Goal: Transaction & Acquisition: Download file/media

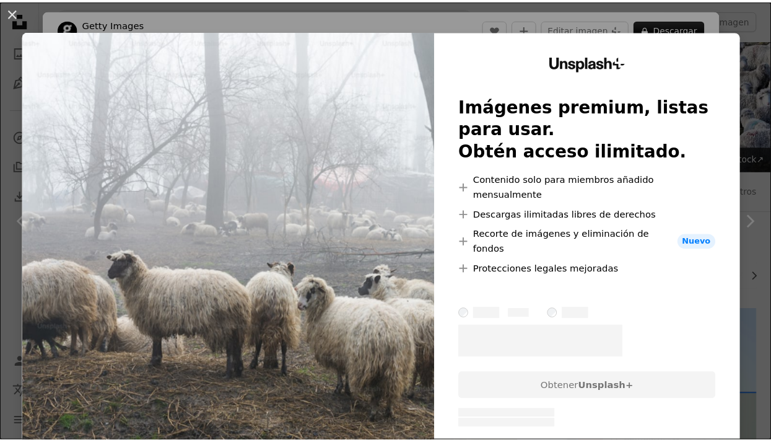
scroll to position [1079, 0]
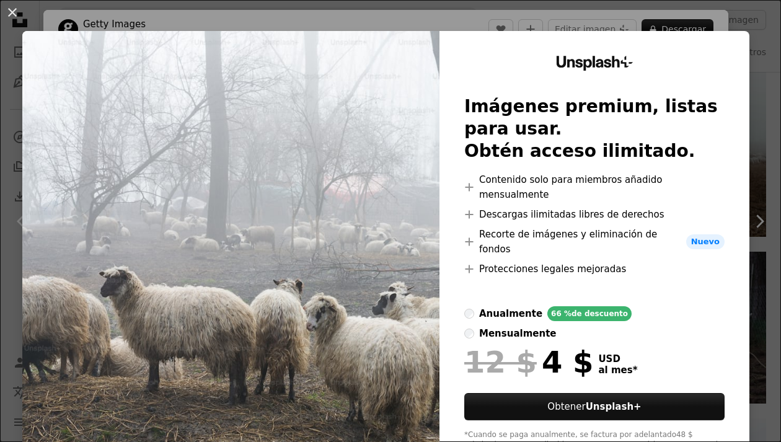
click at [742, 164] on div "An X shape Unsplash+ Imágenes premium, listas para usar. Obtén acceso ilimitado…" at bounding box center [390, 221] width 781 height 442
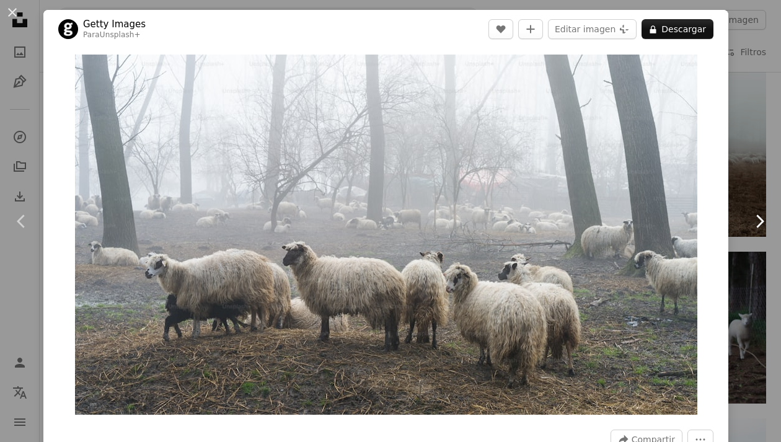
click at [749, 221] on icon "Chevron right" at bounding box center [759, 221] width 20 height 20
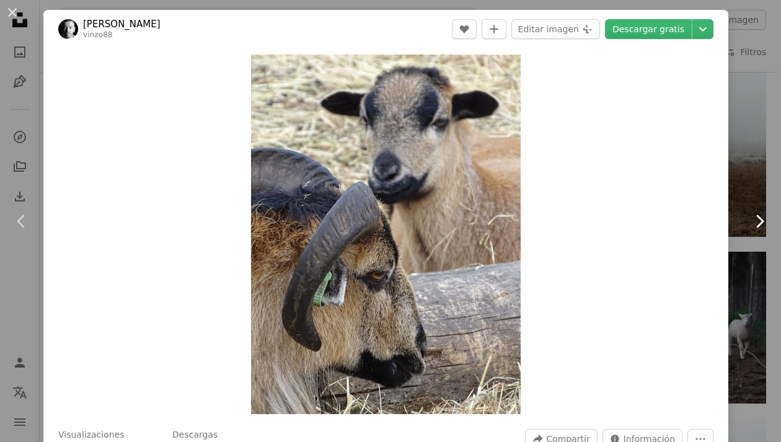
click at [749, 223] on icon "Chevron right" at bounding box center [759, 221] width 20 height 20
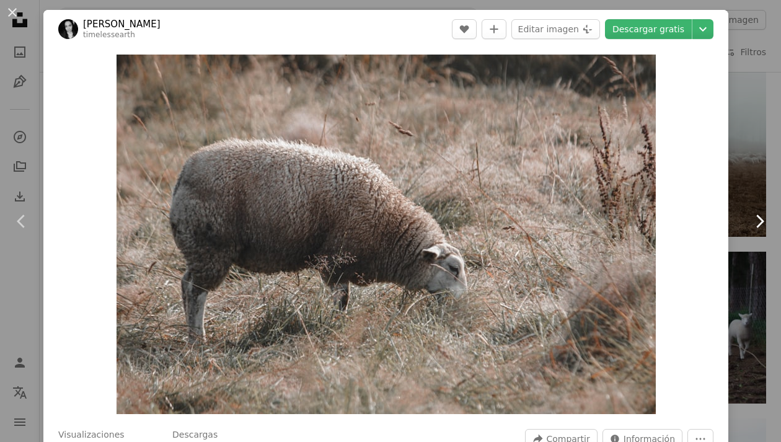
click at [749, 223] on icon "Chevron right" at bounding box center [759, 221] width 20 height 20
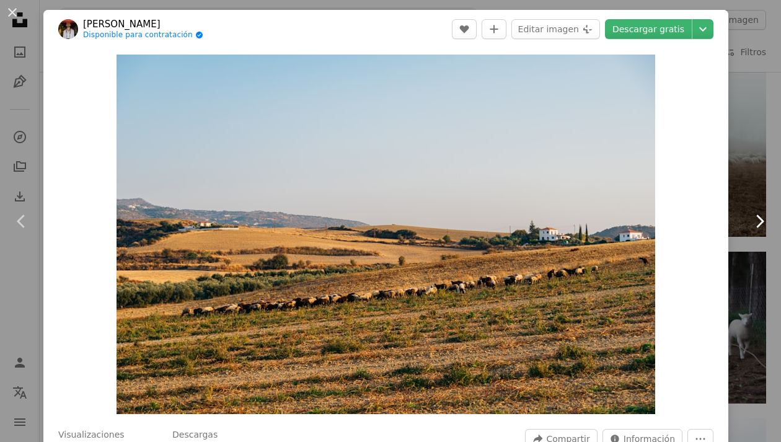
click at [749, 225] on icon "Chevron right" at bounding box center [759, 221] width 20 height 20
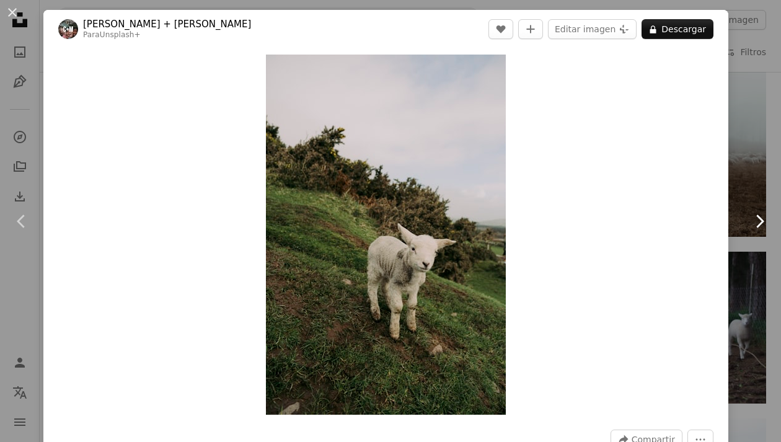
click at [749, 225] on icon "Chevron right" at bounding box center [759, 221] width 20 height 20
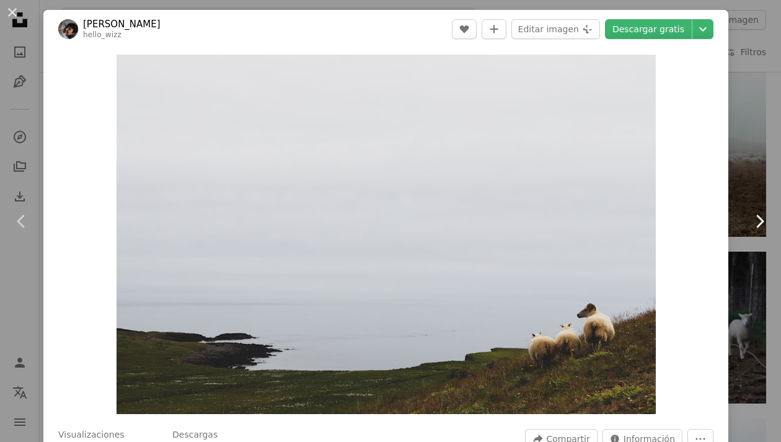
click at [749, 225] on icon "Chevron right" at bounding box center [759, 221] width 20 height 20
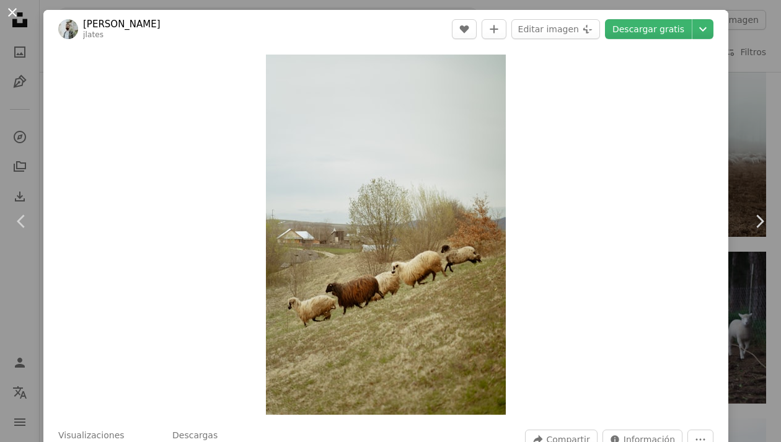
click at [14, 12] on button "An X shape" at bounding box center [12, 12] width 15 height 15
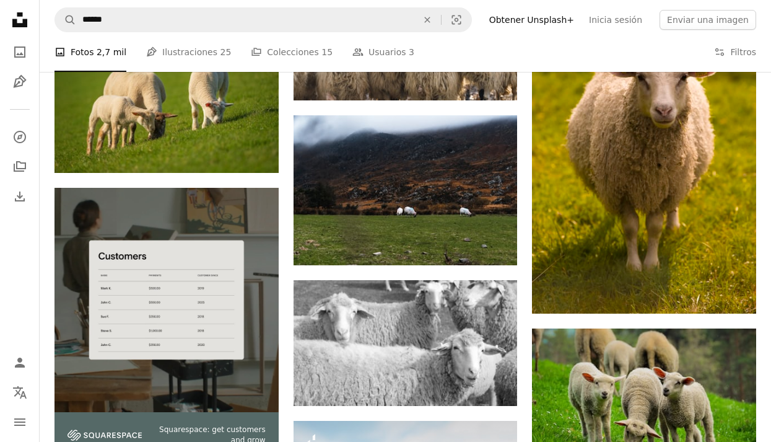
scroll to position [2472, 0]
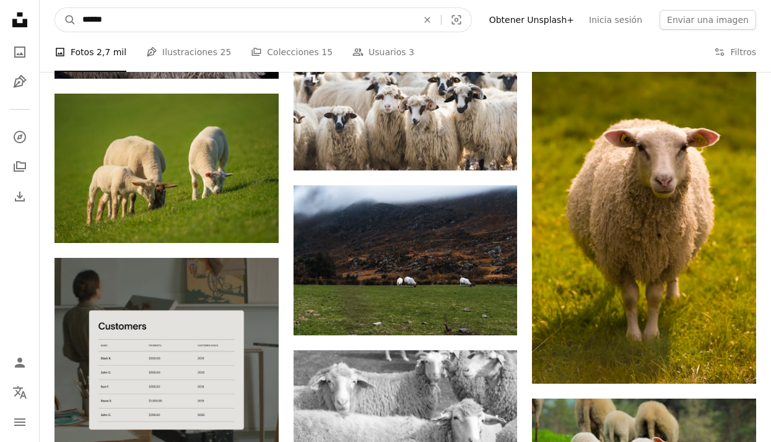
click at [141, 18] on input "******" at bounding box center [245, 20] width 338 height 24
type input "*"
type input "*******"
click button "A magnifying glass" at bounding box center [65, 20] width 21 height 24
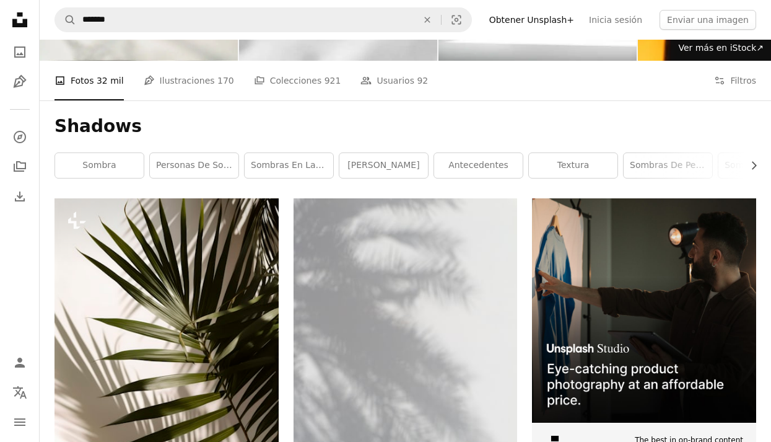
scroll to position [112, 0]
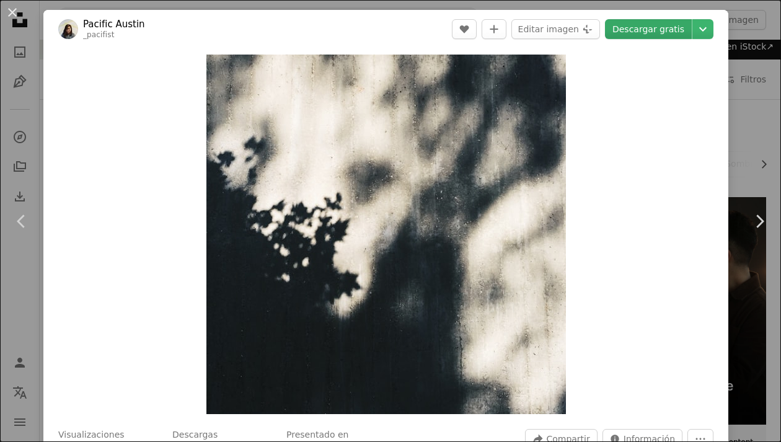
click at [653, 24] on link "Descargar gratis" at bounding box center [648, 29] width 87 height 20
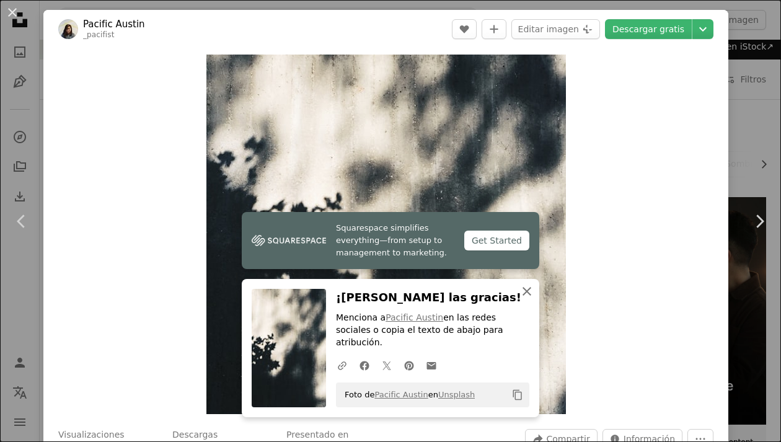
click at [523, 296] on icon "button" at bounding box center [526, 291] width 9 height 9
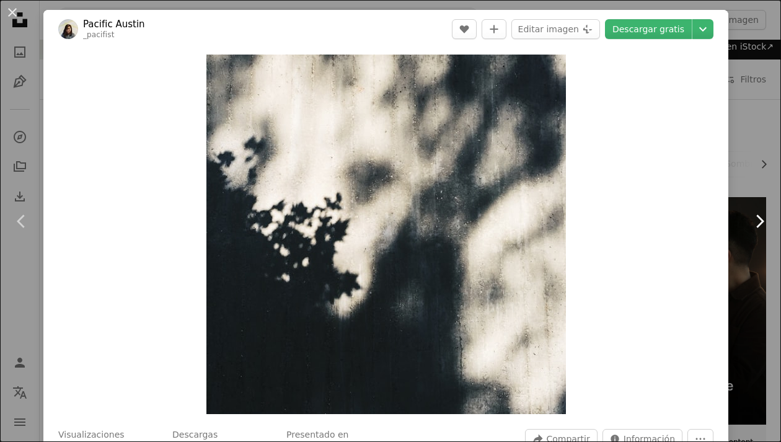
click at [753, 219] on icon "Chevron right" at bounding box center [759, 221] width 20 height 20
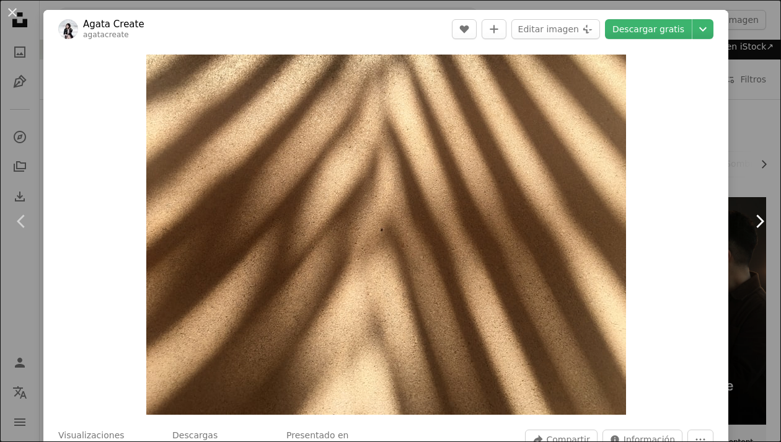
click at [738, 225] on link "Chevron right" at bounding box center [758, 221] width 43 height 119
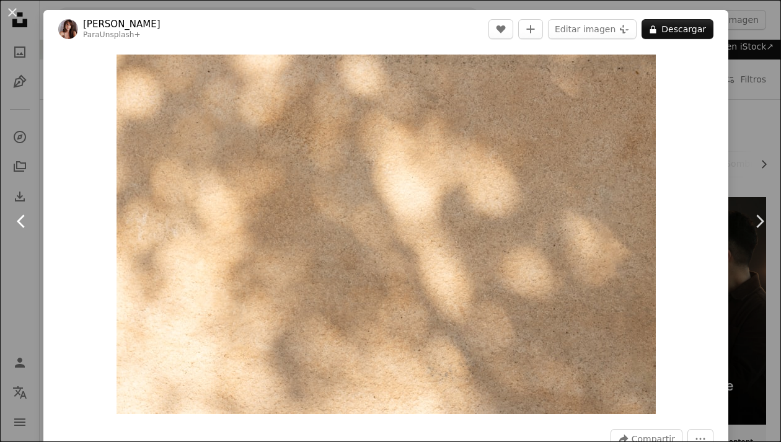
click at [10, 222] on link "Chevron left" at bounding box center [21, 221] width 43 height 119
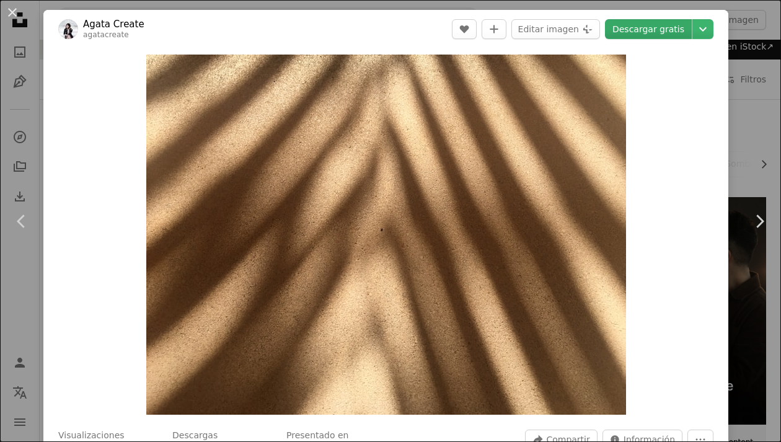
click at [664, 25] on link "Descargar gratis" at bounding box center [648, 29] width 87 height 20
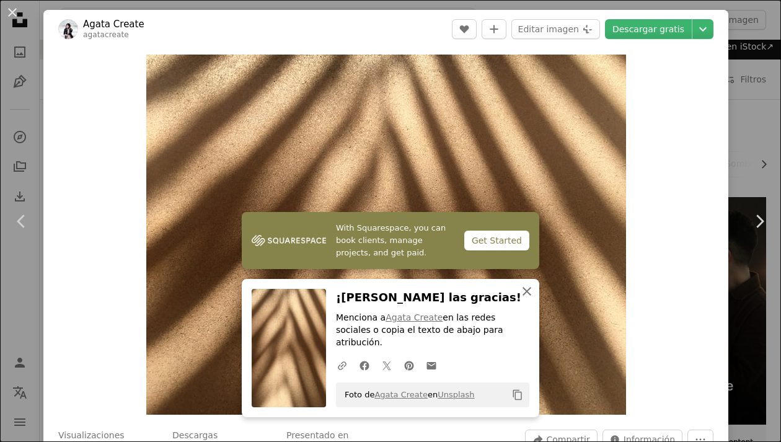
click at [523, 294] on button "An X shape Cerrar" at bounding box center [526, 291] width 25 height 25
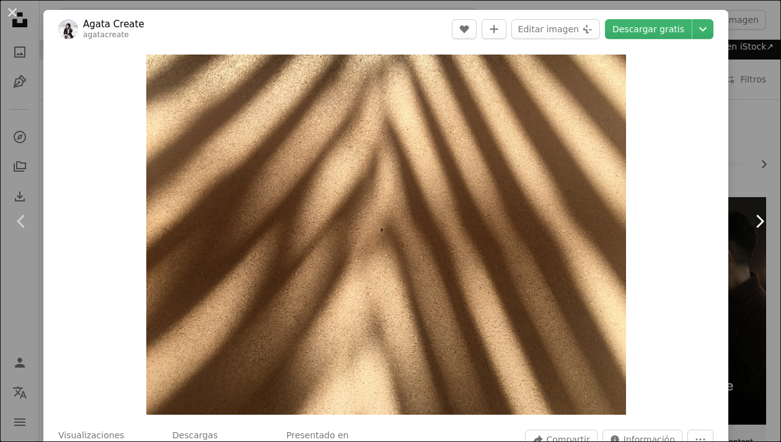
click at [750, 227] on icon "Chevron right" at bounding box center [759, 221] width 20 height 20
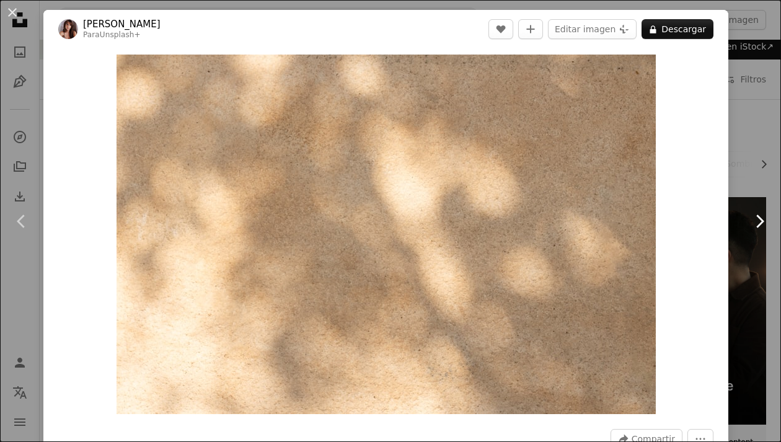
click at [750, 226] on icon "Chevron right" at bounding box center [759, 221] width 20 height 20
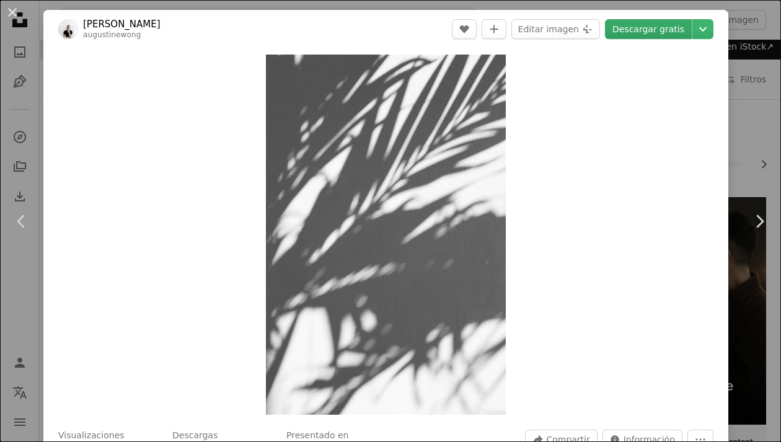
click at [639, 30] on link "Descargar gratis" at bounding box center [648, 29] width 87 height 20
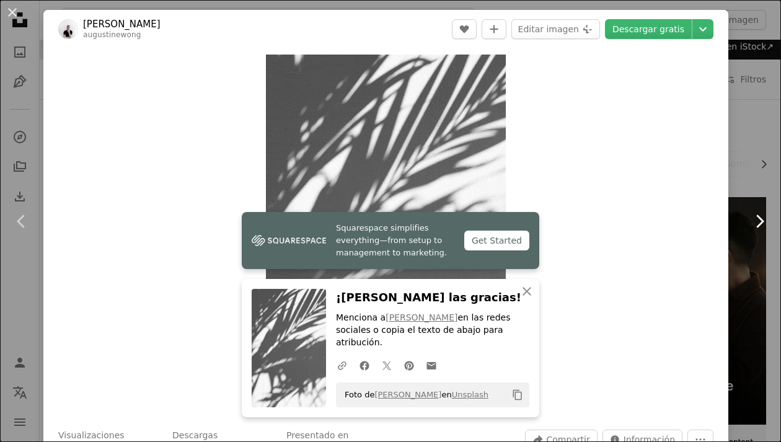
click at [750, 222] on icon "Chevron right" at bounding box center [759, 221] width 20 height 20
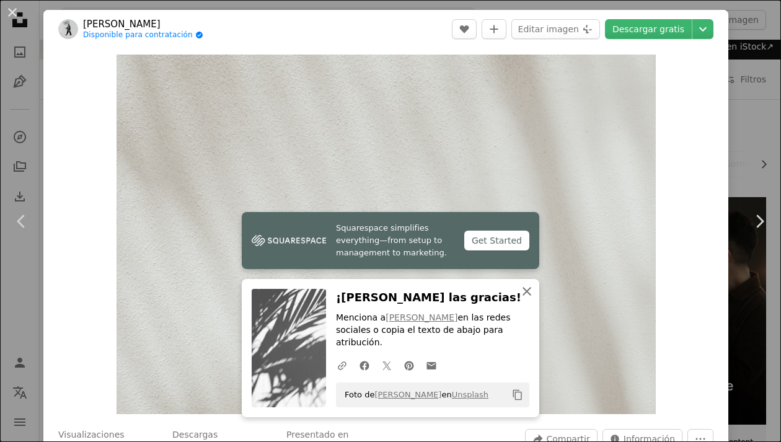
click at [524, 296] on icon "button" at bounding box center [526, 291] width 9 height 9
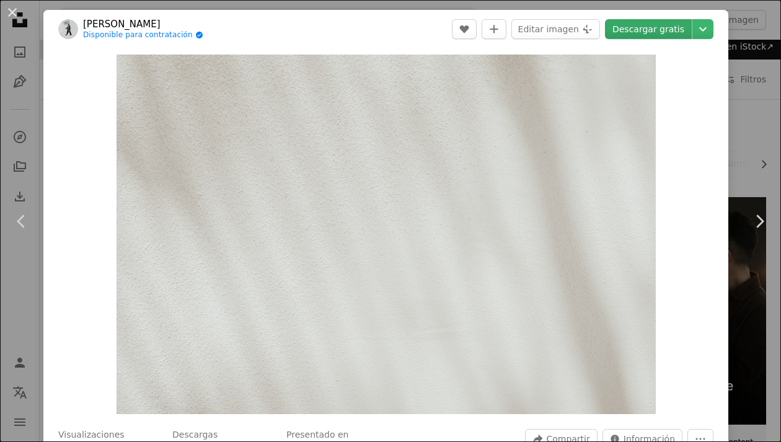
click at [658, 30] on link "Descargar gratis" at bounding box center [648, 29] width 87 height 20
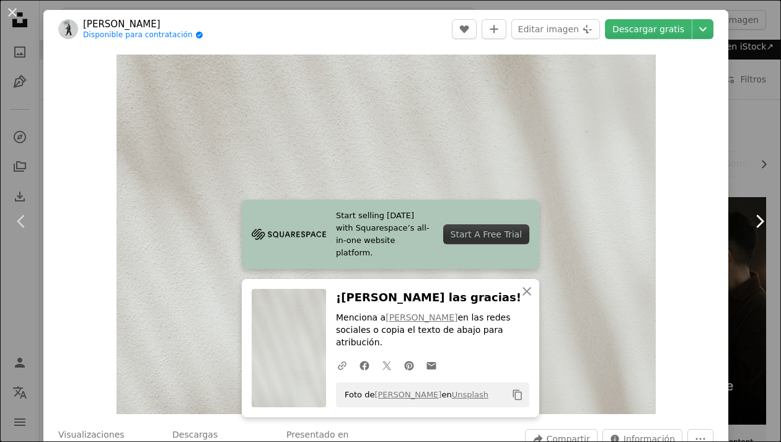
click at [756, 220] on icon at bounding box center [760, 220] width 8 height 13
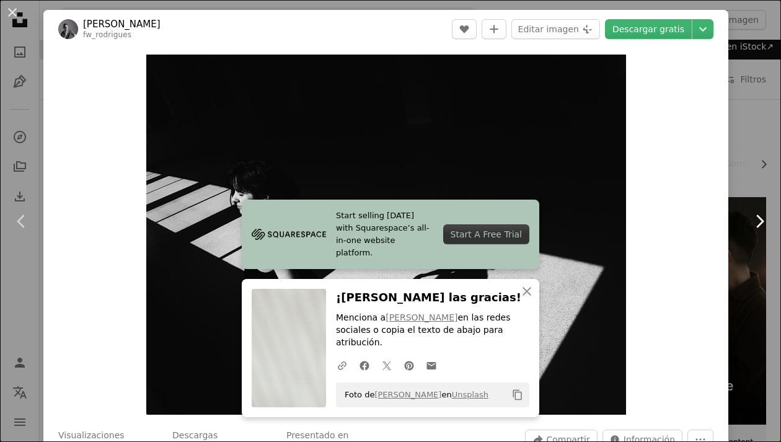
click at [739, 231] on link "Chevron right" at bounding box center [758, 221] width 43 height 119
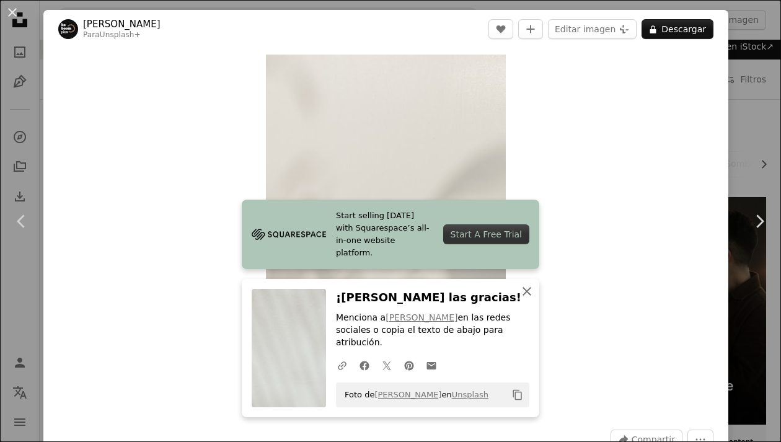
click at [522, 299] on icon "An X shape" at bounding box center [526, 291] width 15 height 15
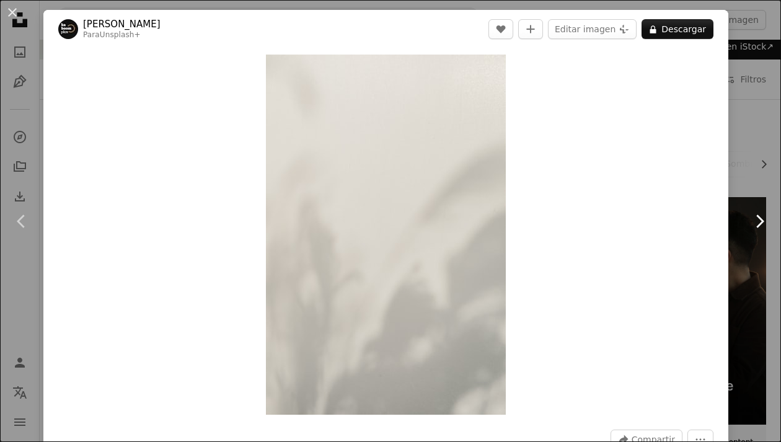
click at [739, 217] on link "Chevron right" at bounding box center [758, 221] width 43 height 119
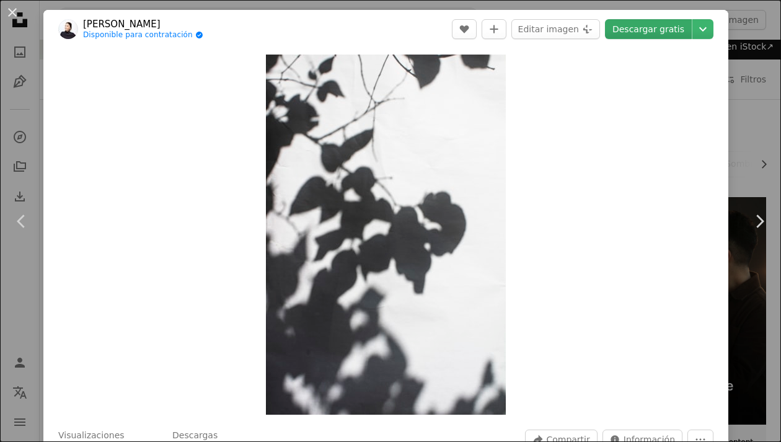
click at [641, 25] on link "Descargar gratis" at bounding box center [648, 29] width 87 height 20
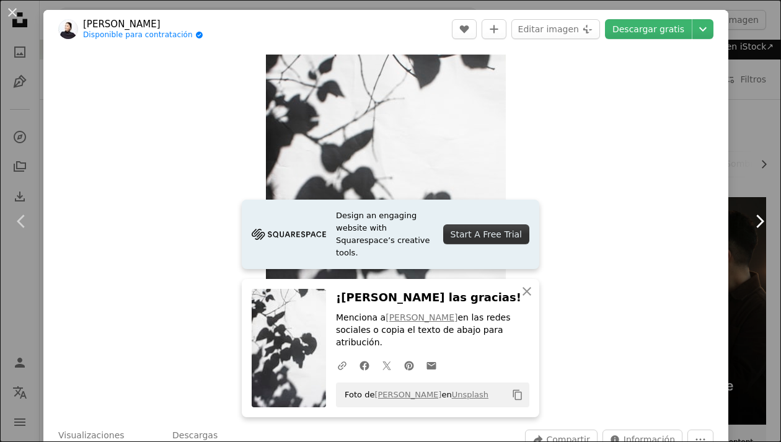
click at [749, 219] on icon "Chevron right" at bounding box center [759, 221] width 20 height 20
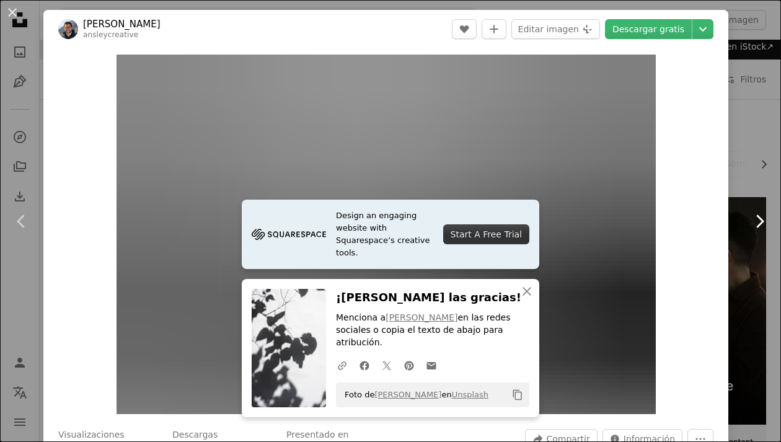
click at [749, 222] on icon "Chevron right" at bounding box center [759, 221] width 20 height 20
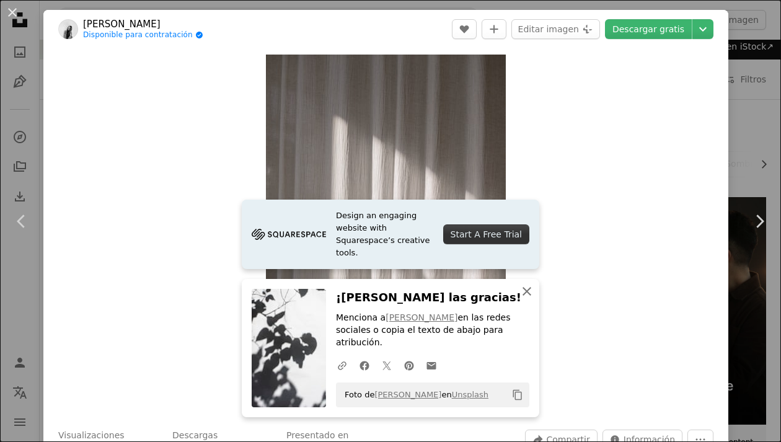
click at [522, 296] on button "An X shape Cerrar" at bounding box center [526, 291] width 25 height 25
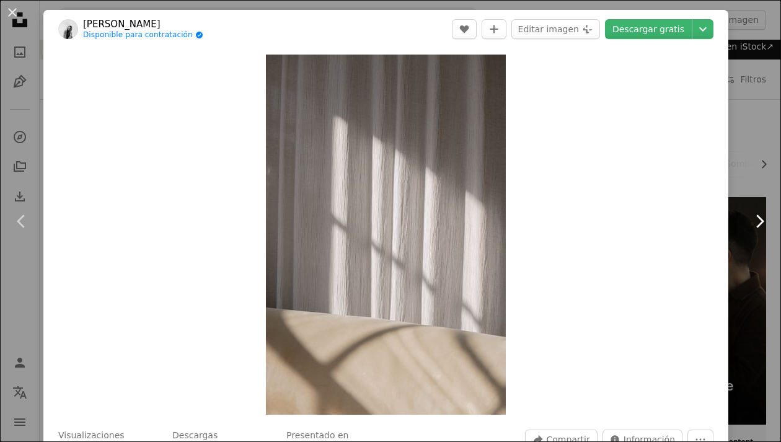
click at [749, 214] on icon "Chevron right" at bounding box center [759, 221] width 20 height 20
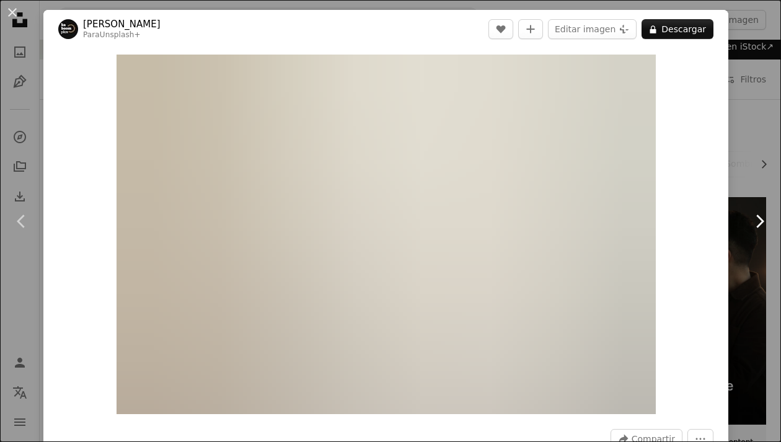
click at [749, 234] on link "Chevron right" at bounding box center [758, 221] width 43 height 119
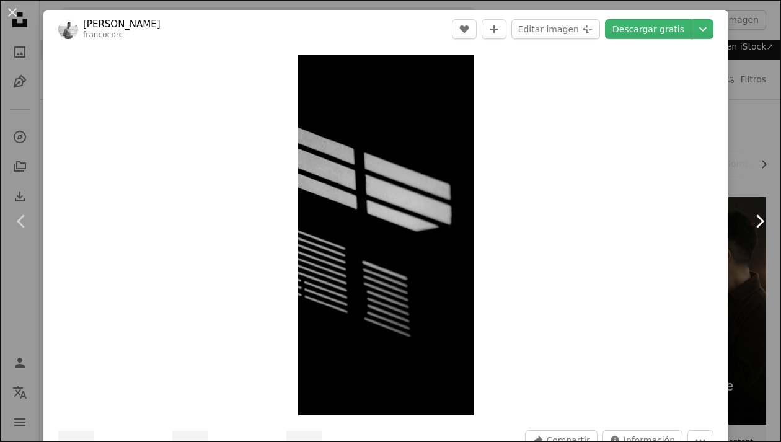
click at [749, 220] on icon "Chevron right" at bounding box center [759, 221] width 20 height 20
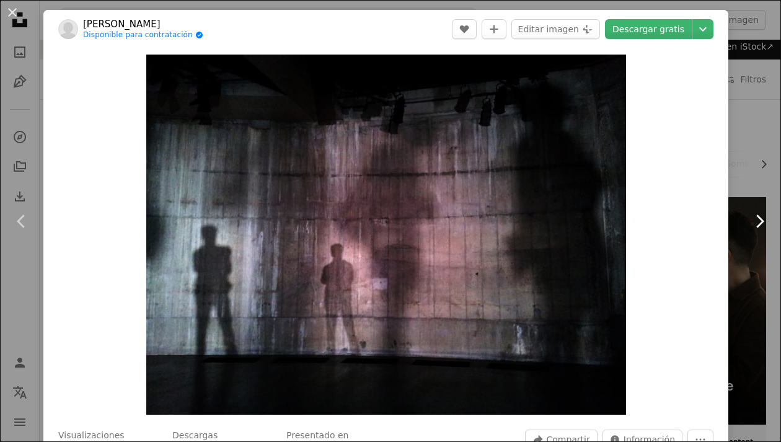
click at [749, 224] on icon "Chevron right" at bounding box center [759, 221] width 20 height 20
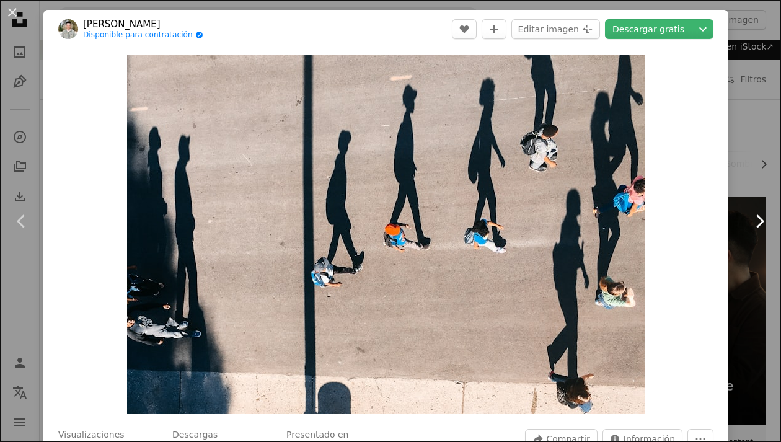
click at [749, 222] on icon "Chevron right" at bounding box center [759, 221] width 20 height 20
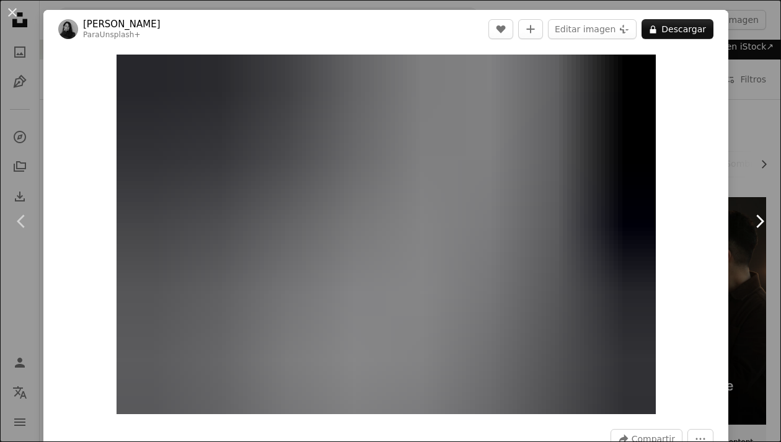
click at [749, 221] on icon "Chevron right" at bounding box center [759, 221] width 20 height 20
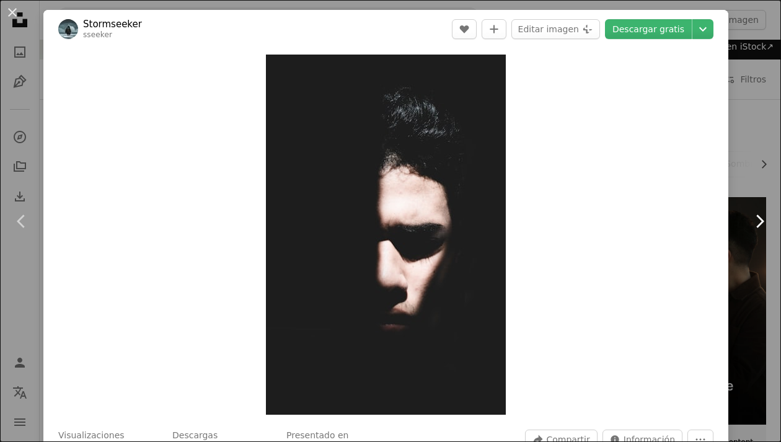
click at [749, 225] on icon "Chevron right" at bounding box center [759, 221] width 20 height 20
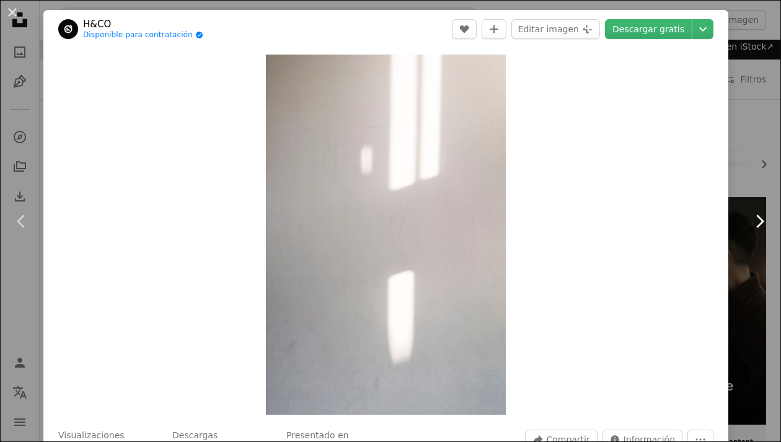
click at [749, 222] on icon "Chevron right" at bounding box center [759, 221] width 20 height 20
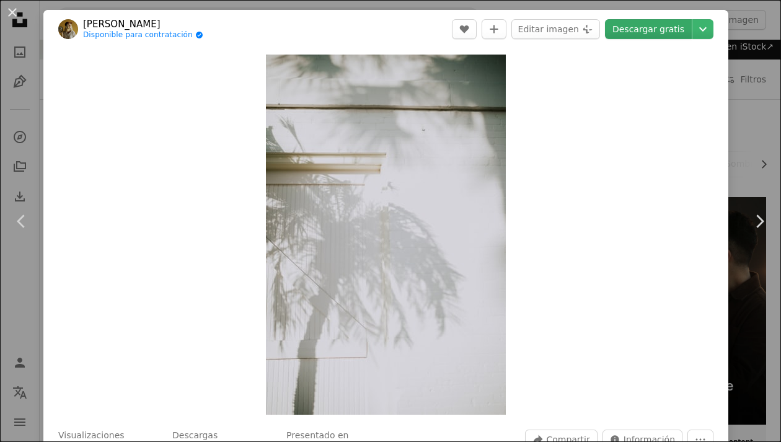
click at [633, 29] on link "Descargar gratis" at bounding box center [648, 29] width 87 height 20
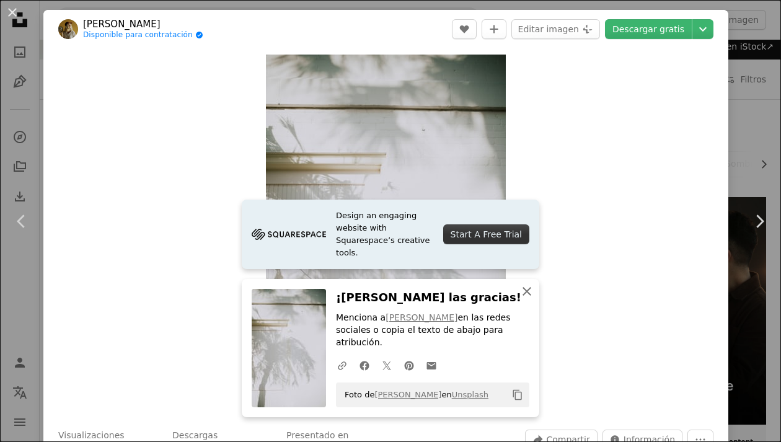
click at [522, 296] on icon "button" at bounding box center [526, 291] width 9 height 9
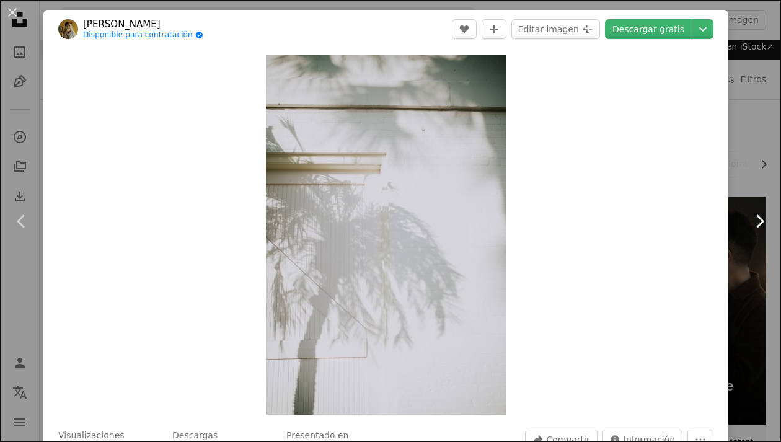
click at [749, 216] on icon "Chevron right" at bounding box center [759, 221] width 20 height 20
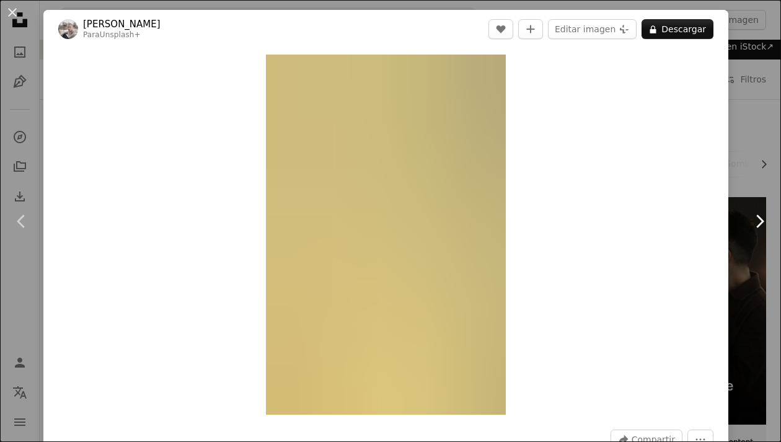
click at [749, 227] on icon "Chevron right" at bounding box center [759, 221] width 20 height 20
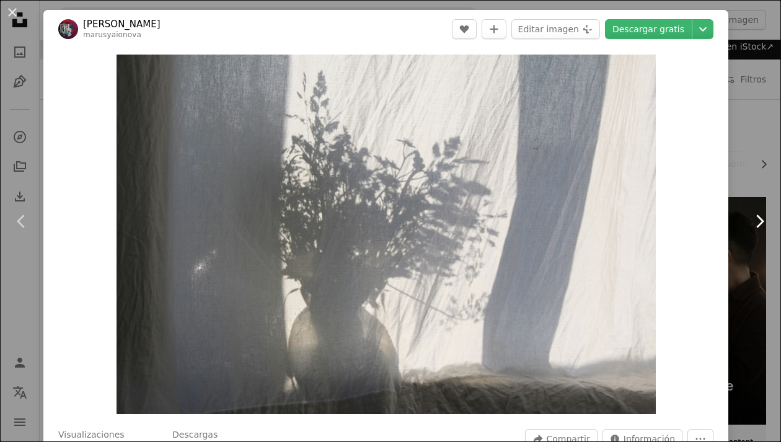
click at [749, 226] on icon "Chevron right" at bounding box center [759, 221] width 20 height 20
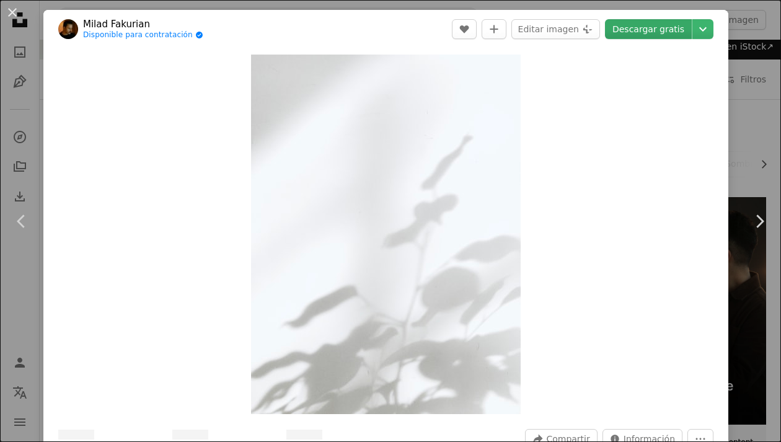
click at [633, 32] on link "Descargar gratis" at bounding box center [648, 29] width 87 height 20
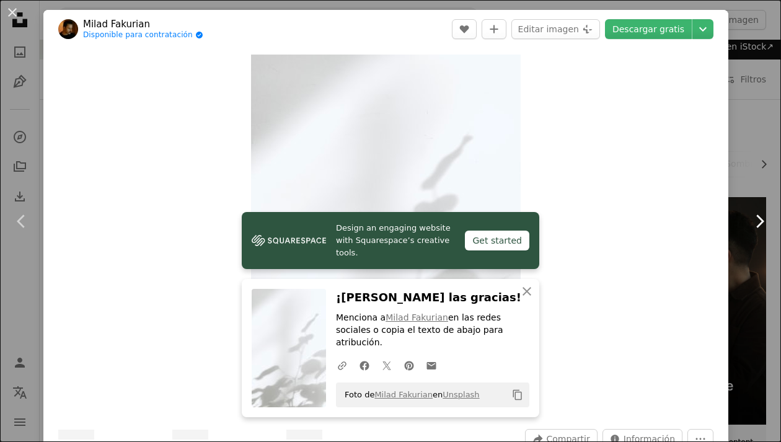
click at [749, 224] on icon "Chevron right" at bounding box center [759, 221] width 20 height 20
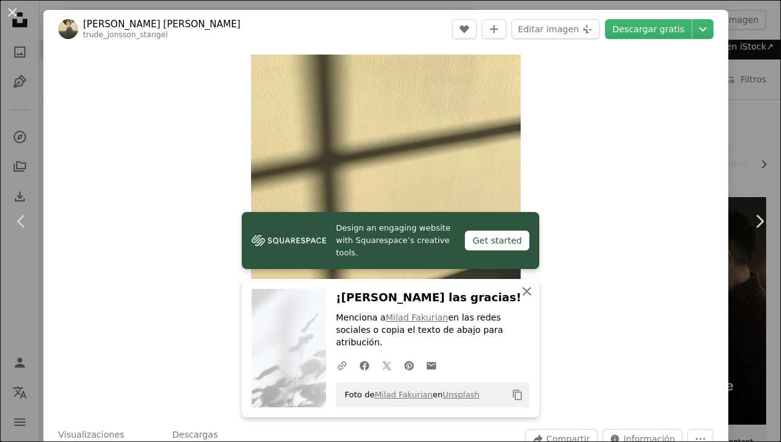
click at [514, 296] on button "An X shape Cerrar" at bounding box center [526, 291] width 25 height 25
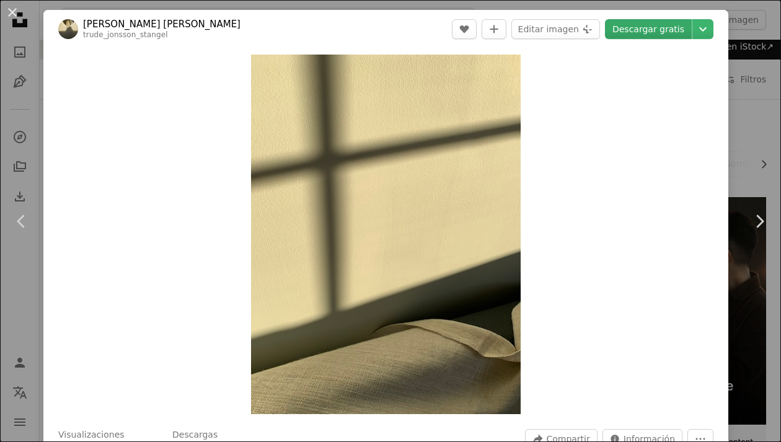
click at [647, 32] on link "Descargar gratis" at bounding box center [648, 29] width 87 height 20
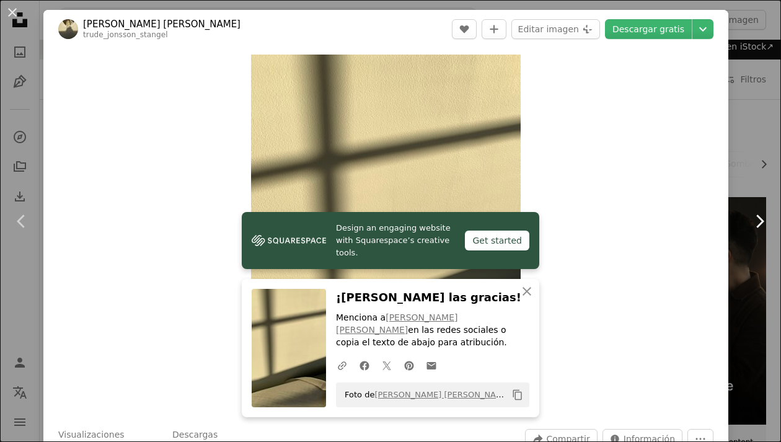
click at [745, 231] on link "Chevron right" at bounding box center [758, 221] width 43 height 119
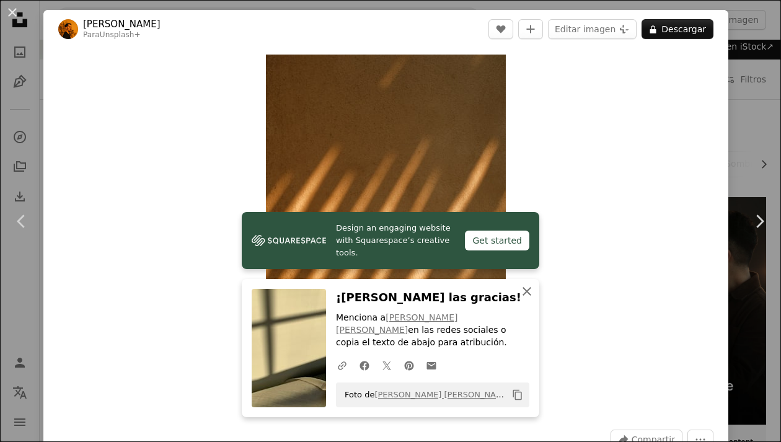
click at [522, 296] on icon "button" at bounding box center [526, 291] width 9 height 9
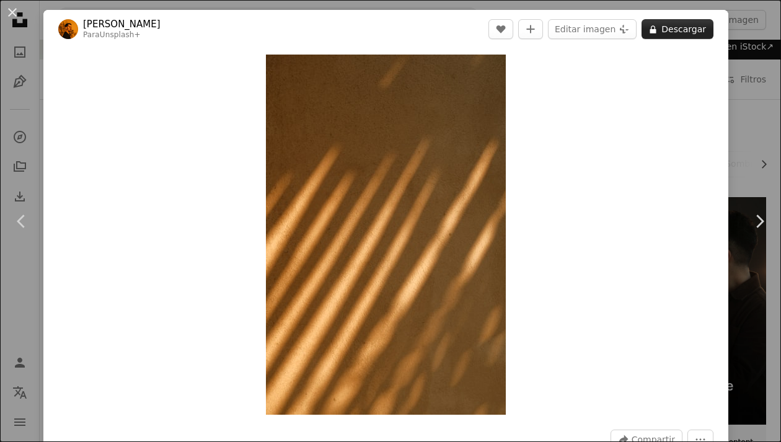
click at [667, 28] on button "A lock Descargar" at bounding box center [677, 29] width 72 height 20
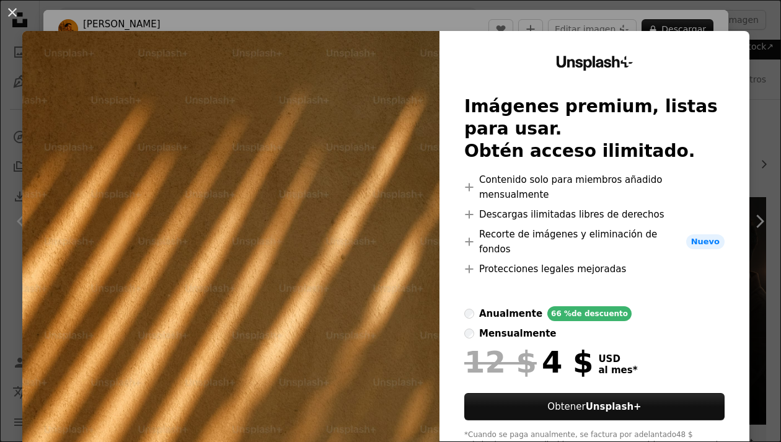
click at [745, 113] on div "An X shape Unsplash+ Imágenes premium, listas para usar. Obtén acceso ilimitado…" at bounding box center [390, 221] width 781 height 442
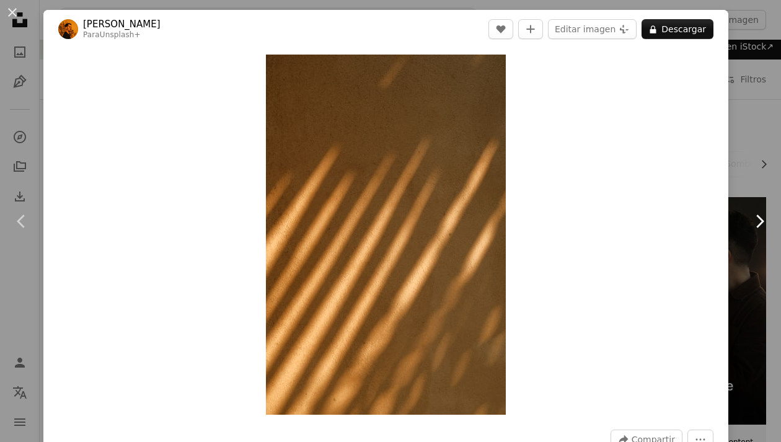
click at [749, 228] on icon "Chevron right" at bounding box center [759, 221] width 20 height 20
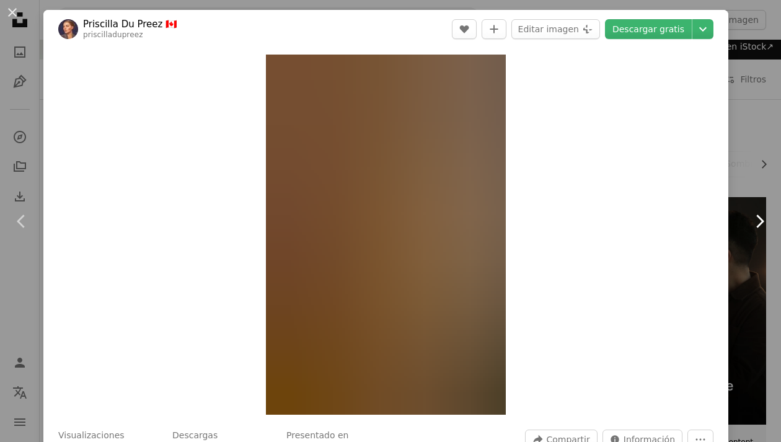
click at [755, 208] on link "Chevron right" at bounding box center [758, 221] width 43 height 119
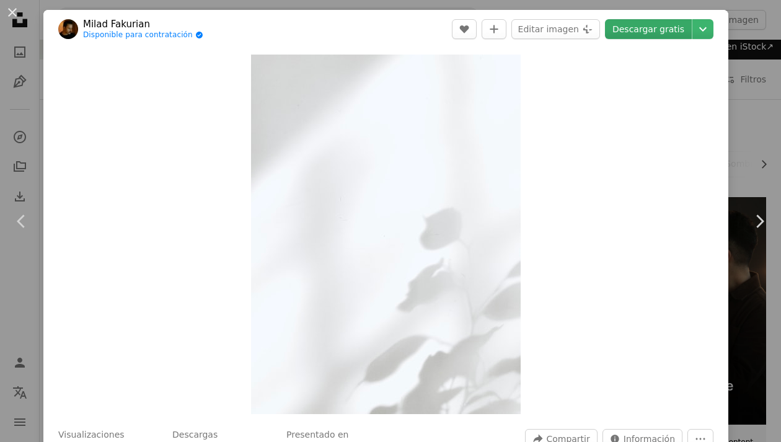
click at [642, 27] on link "Descargar gratis" at bounding box center [648, 29] width 87 height 20
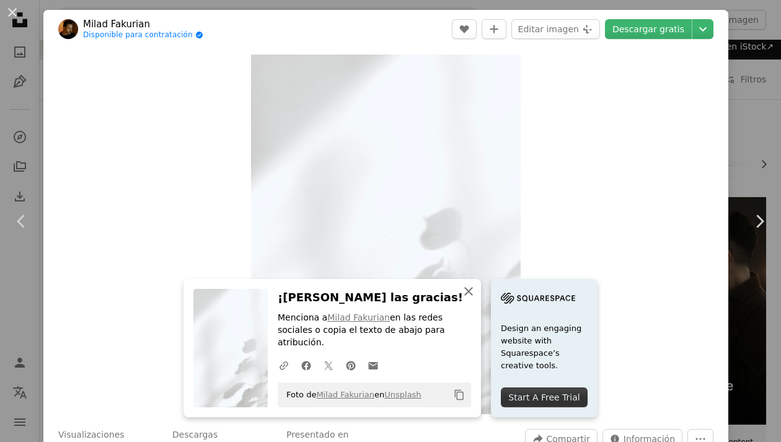
click at [473, 296] on icon "button" at bounding box center [468, 291] width 9 height 9
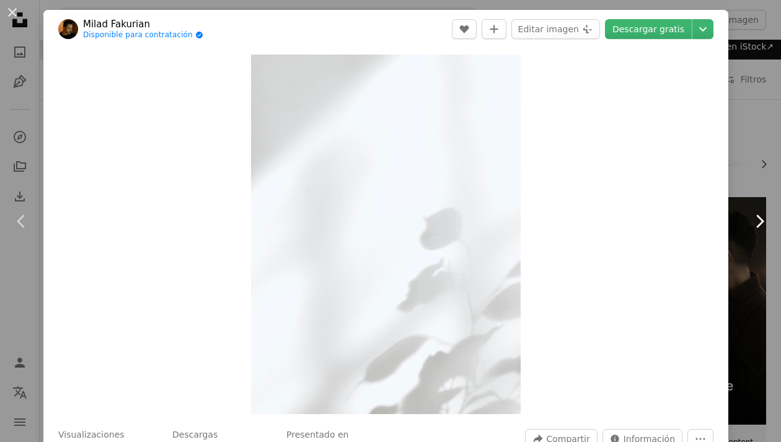
click at [746, 232] on link "Chevron right" at bounding box center [758, 221] width 43 height 119
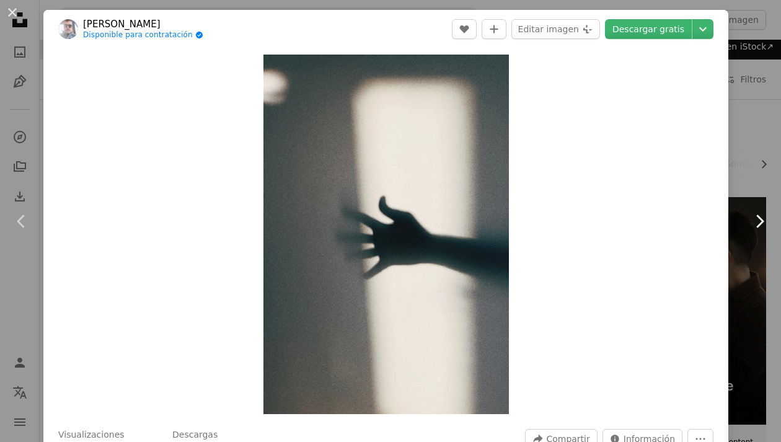
click at [749, 228] on icon "Chevron right" at bounding box center [759, 221] width 20 height 20
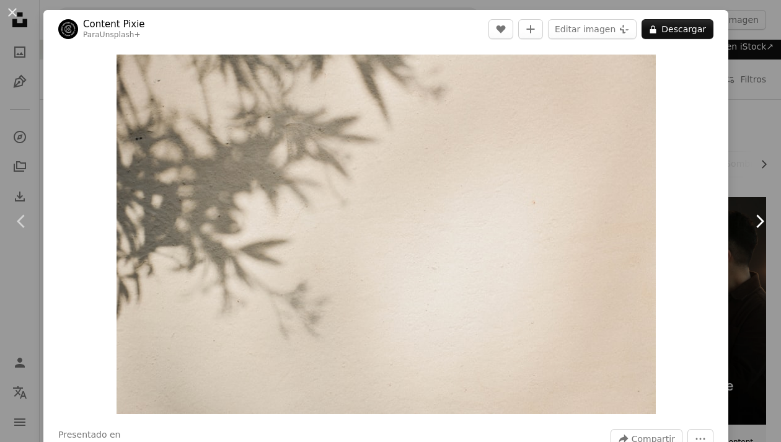
click at [749, 225] on icon "Chevron right" at bounding box center [759, 221] width 20 height 20
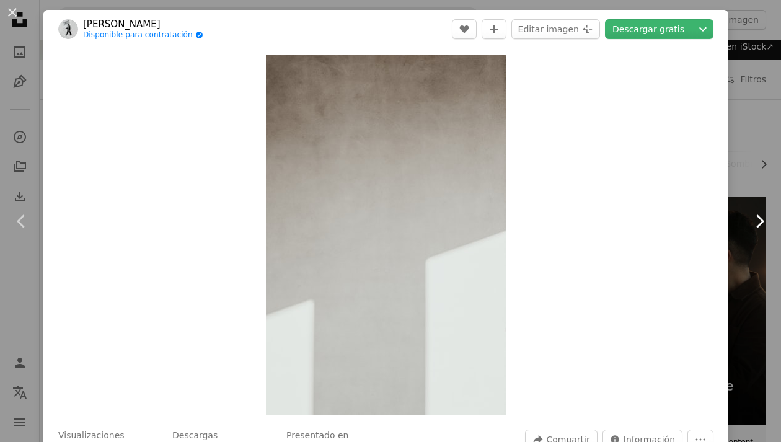
click at [749, 224] on icon "Chevron right" at bounding box center [759, 221] width 20 height 20
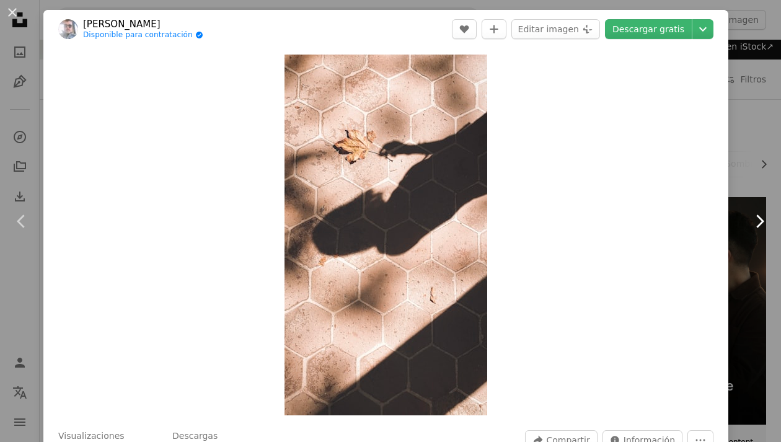
click at [749, 228] on icon "Chevron right" at bounding box center [759, 221] width 20 height 20
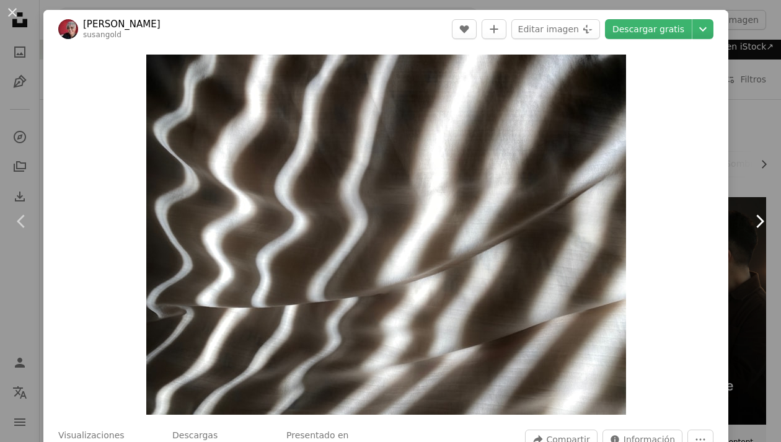
click at [749, 223] on icon "Chevron right" at bounding box center [759, 221] width 20 height 20
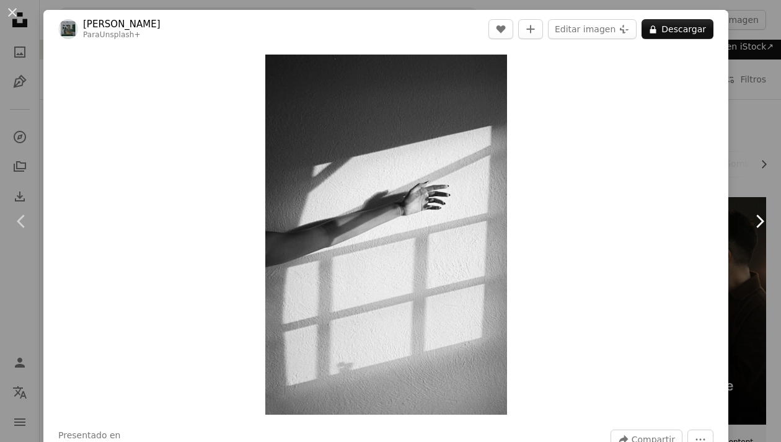
click at [749, 228] on icon "Chevron right" at bounding box center [759, 221] width 20 height 20
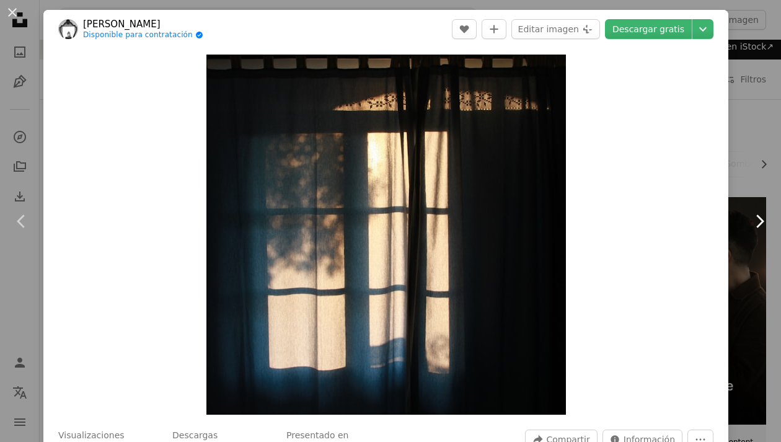
click at [738, 223] on link "Chevron right" at bounding box center [758, 221] width 43 height 119
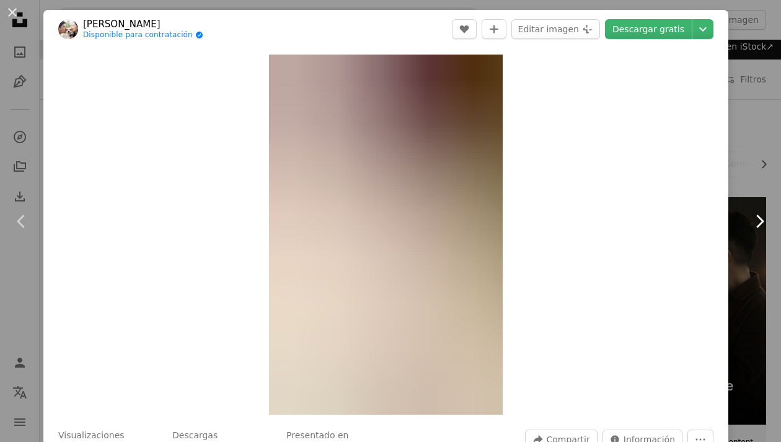
click at [750, 222] on icon "Chevron right" at bounding box center [759, 221] width 20 height 20
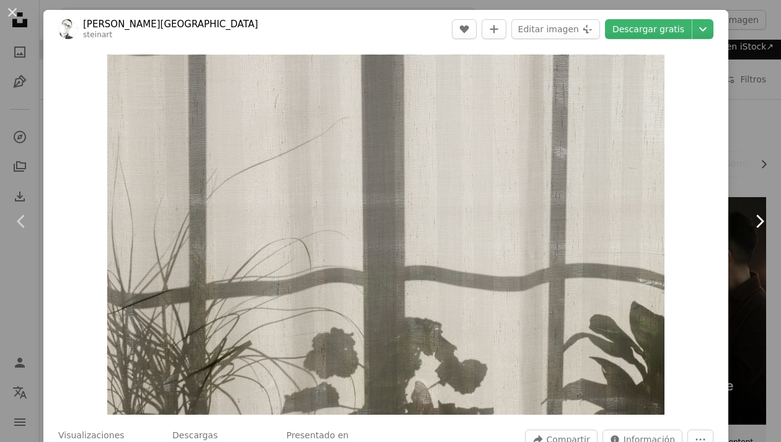
click at [749, 222] on icon "Chevron right" at bounding box center [759, 221] width 20 height 20
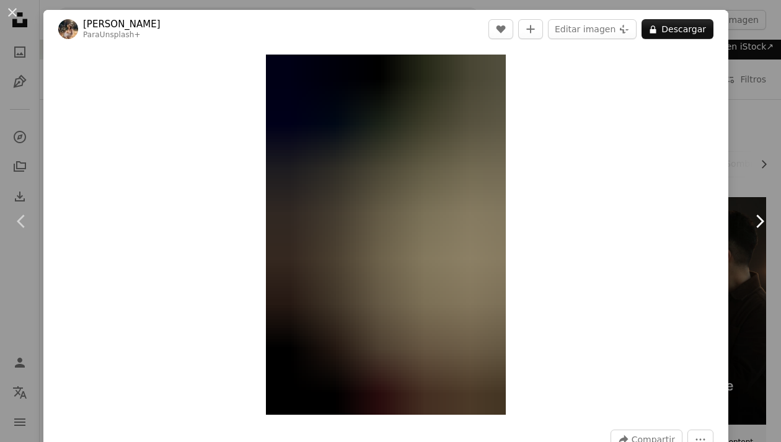
click at [749, 226] on icon "Chevron right" at bounding box center [759, 221] width 20 height 20
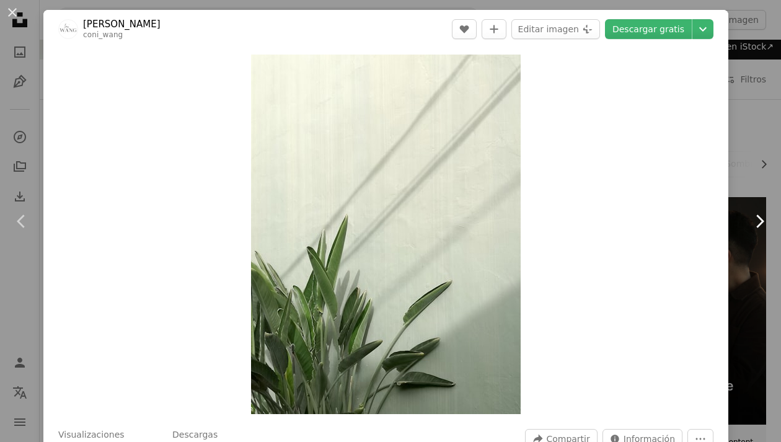
click at [749, 226] on icon "Chevron right" at bounding box center [759, 221] width 20 height 20
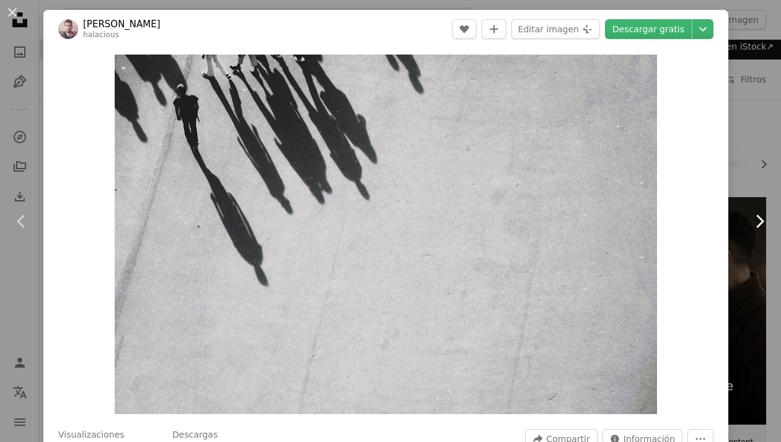
click at [756, 217] on icon at bounding box center [760, 220] width 8 height 13
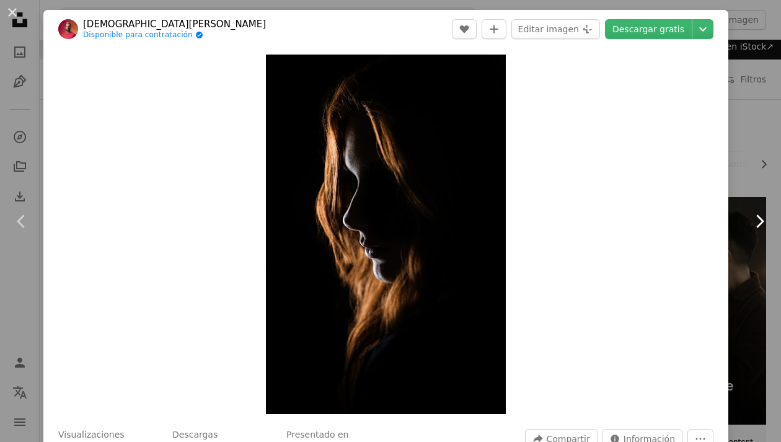
click at [749, 223] on icon "Chevron right" at bounding box center [759, 221] width 20 height 20
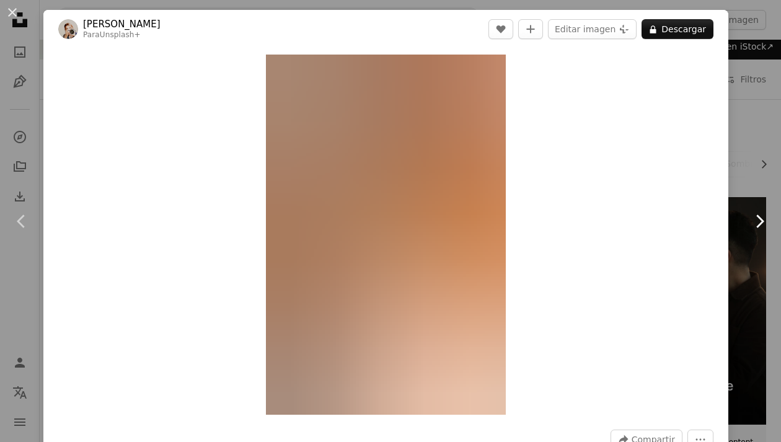
click at [756, 223] on icon at bounding box center [760, 220] width 8 height 13
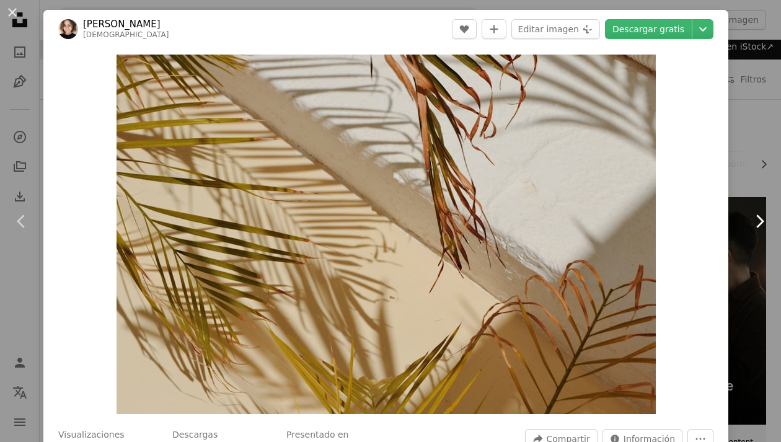
click at [749, 222] on icon "Chevron right" at bounding box center [759, 221] width 20 height 20
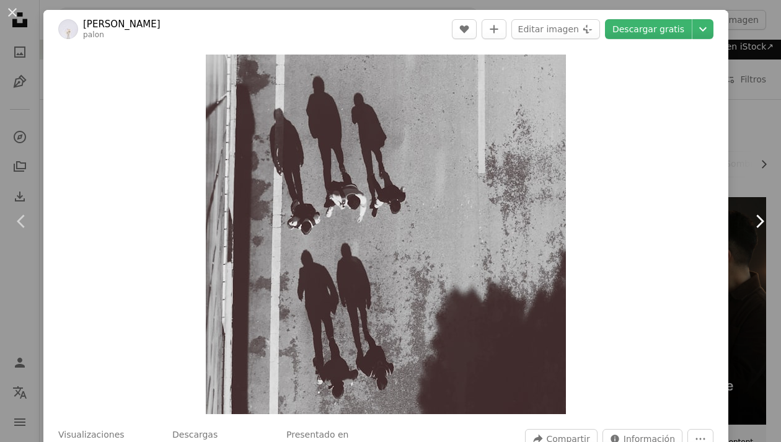
click at [749, 218] on icon "Chevron right" at bounding box center [759, 221] width 20 height 20
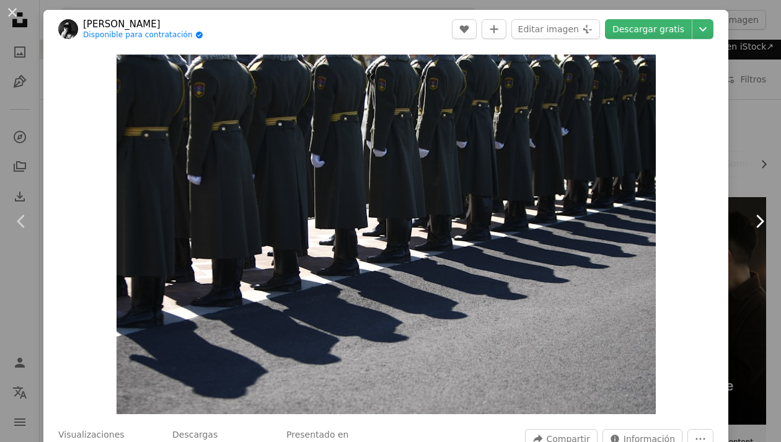
click at [749, 222] on icon "Chevron right" at bounding box center [759, 221] width 20 height 20
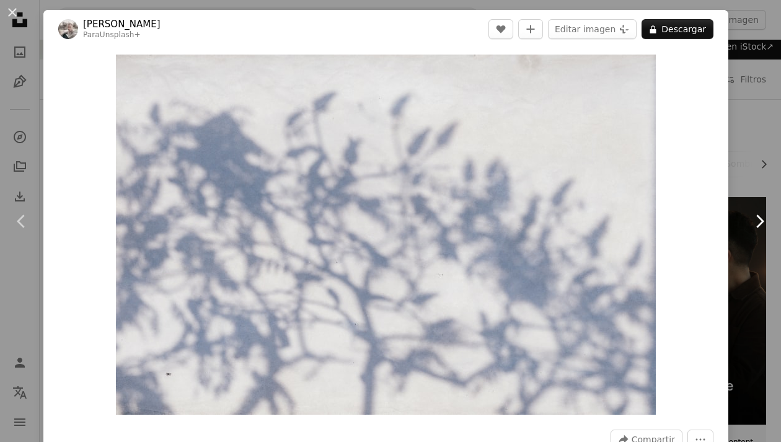
click at [749, 223] on icon "Chevron right" at bounding box center [759, 221] width 20 height 20
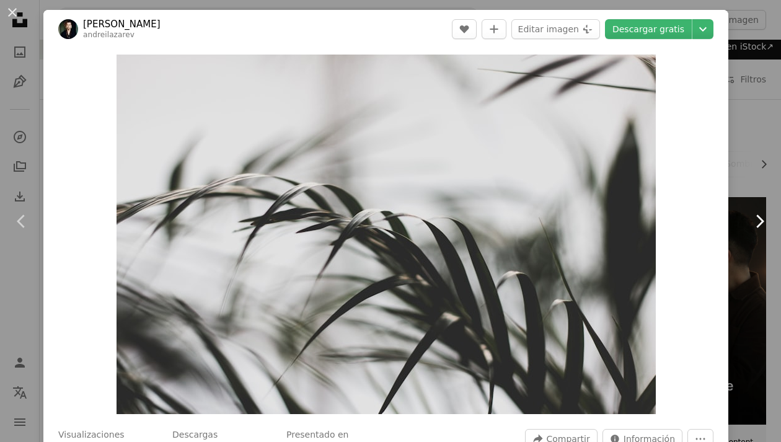
click at [749, 226] on icon "Chevron right" at bounding box center [759, 221] width 20 height 20
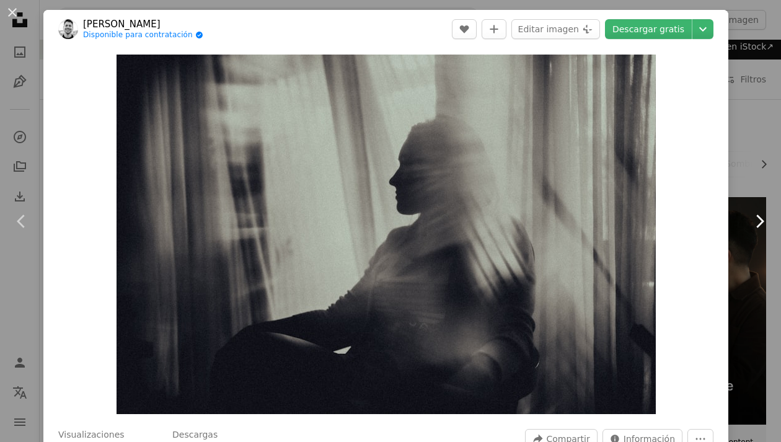
click at [749, 219] on icon "Chevron right" at bounding box center [759, 221] width 20 height 20
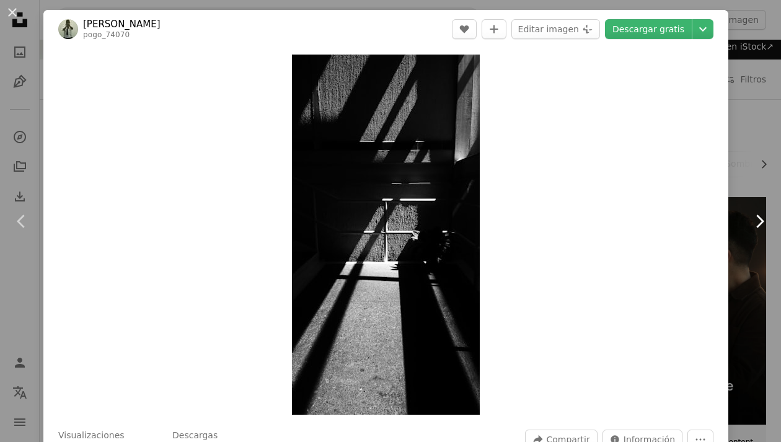
click at [749, 219] on icon "Chevron right" at bounding box center [759, 221] width 20 height 20
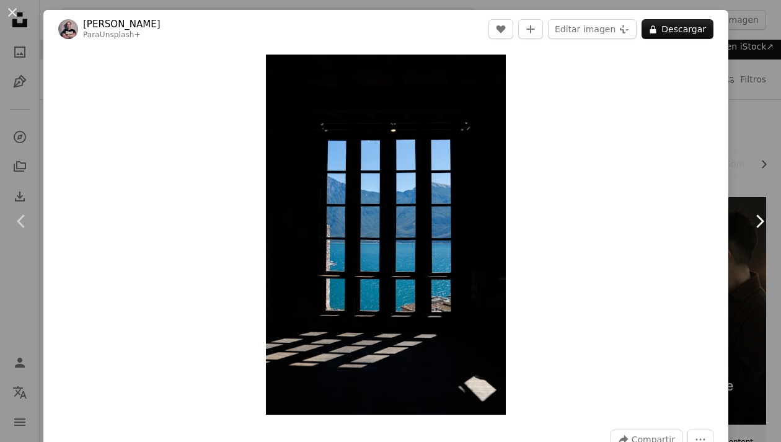
click at [749, 226] on icon "Chevron right" at bounding box center [759, 221] width 20 height 20
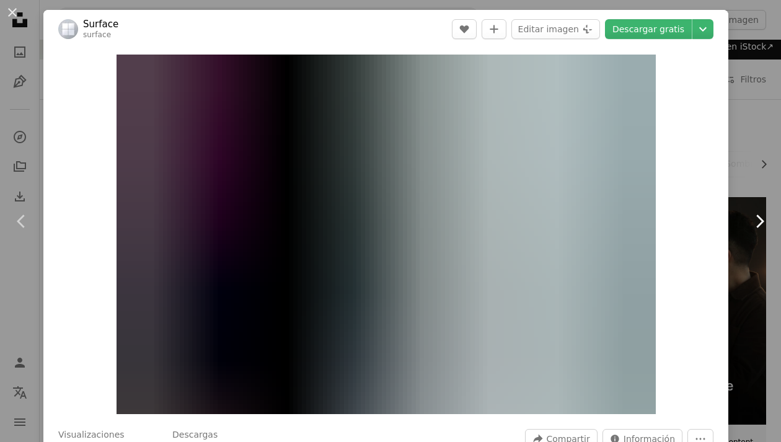
click at [749, 222] on icon "Chevron right" at bounding box center [759, 221] width 20 height 20
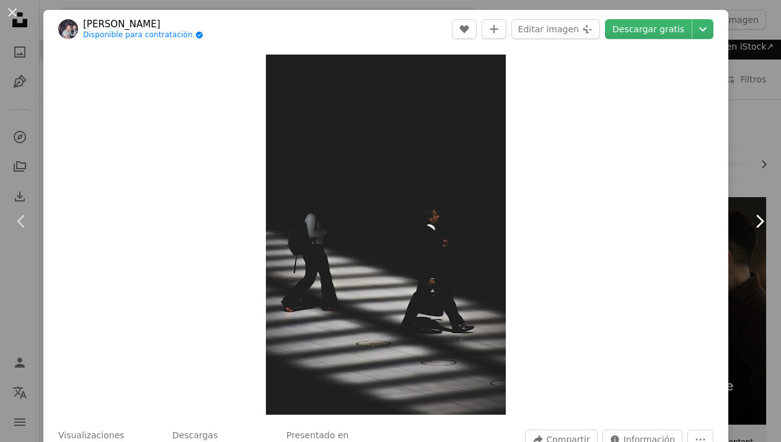
click at [749, 222] on icon "Chevron right" at bounding box center [759, 221] width 20 height 20
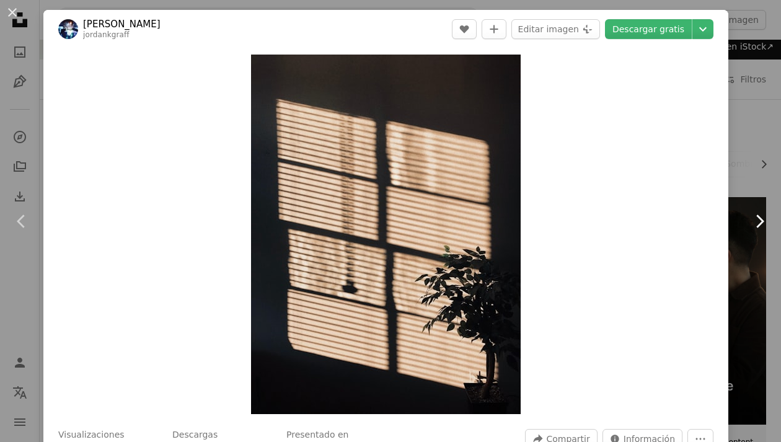
click at [739, 224] on link "Chevron right" at bounding box center [758, 221] width 43 height 119
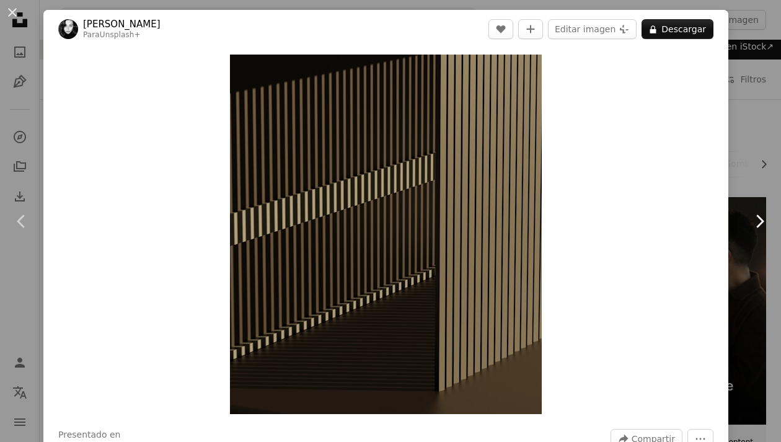
click at [737, 220] on link "Chevron right" at bounding box center [758, 221] width 43 height 119
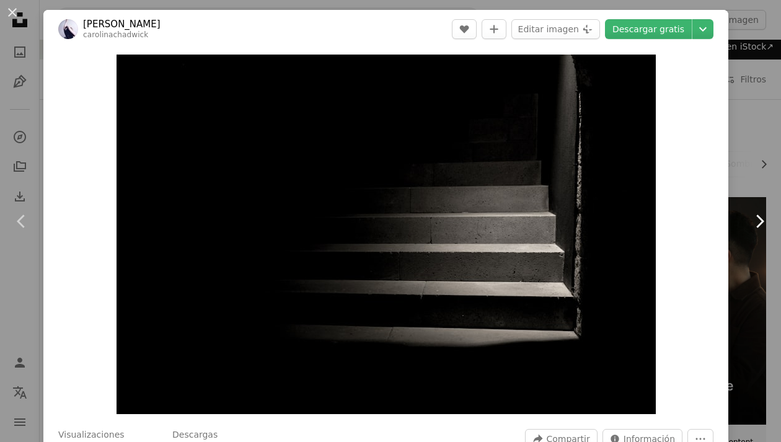
click at [749, 226] on icon "Chevron right" at bounding box center [759, 221] width 20 height 20
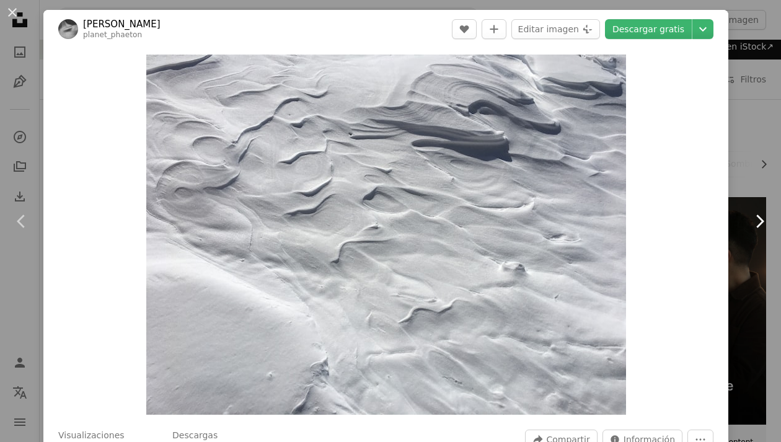
click at [749, 222] on icon "Chevron right" at bounding box center [759, 221] width 20 height 20
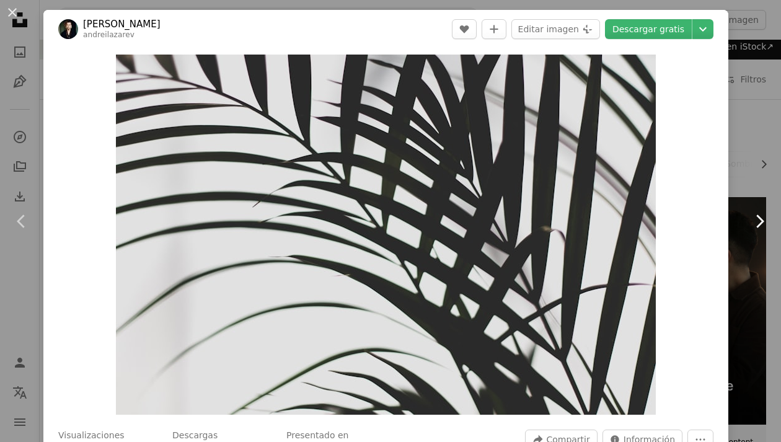
click at [749, 227] on icon "Chevron right" at bounding box center [759, 221] width 20 height 20
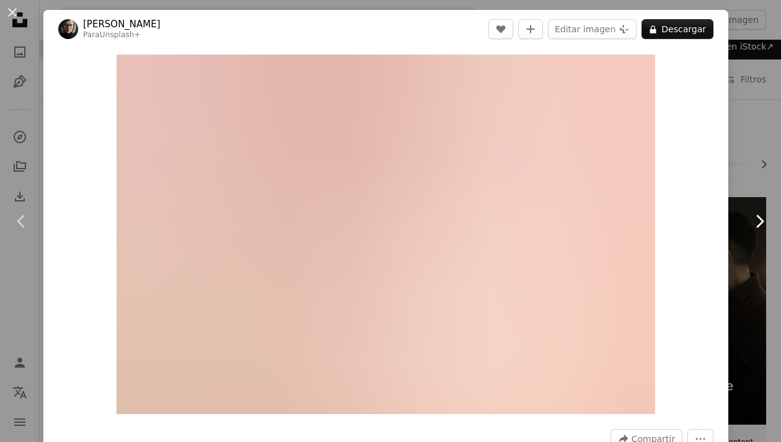
click at [756, 215] on icon at bounding box center [760, 220] width 8 height 13
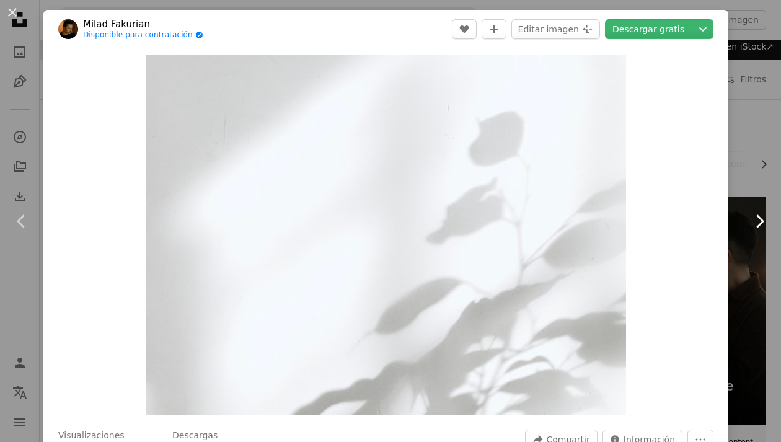
click at [749, 218] on icon "Chevron right" at bounding box center [759, 221] width 20 height 20
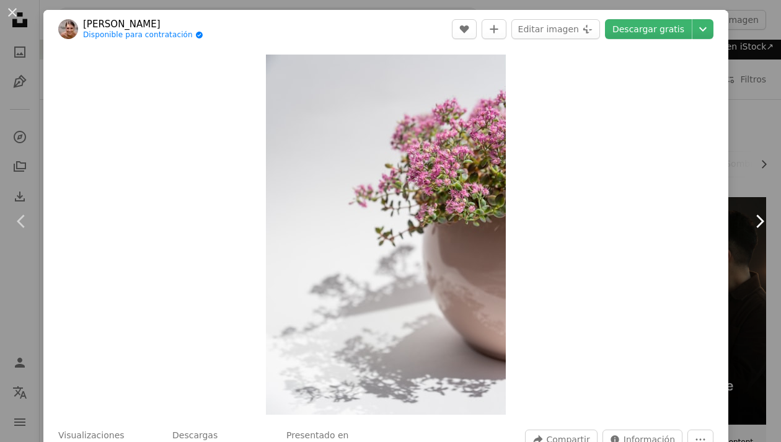
click at [749, 223] on icon "Chevron right" at bounding box center [759, 221] width 20 height 20
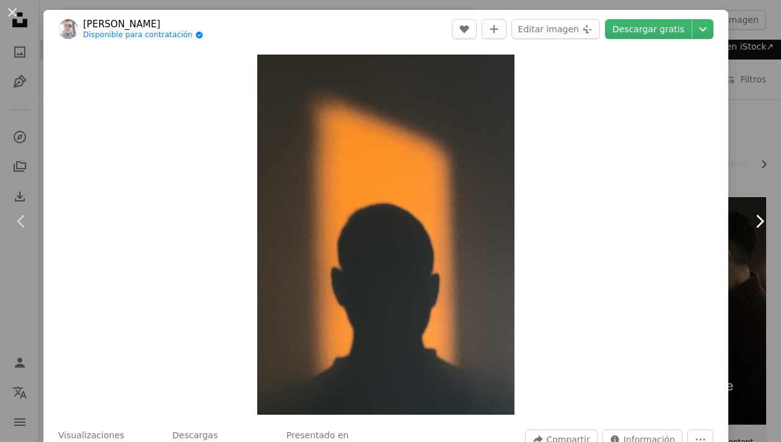
click at [749, 220] on icon "Chevron right" at bounding box center [759, 221] width 20 height 20
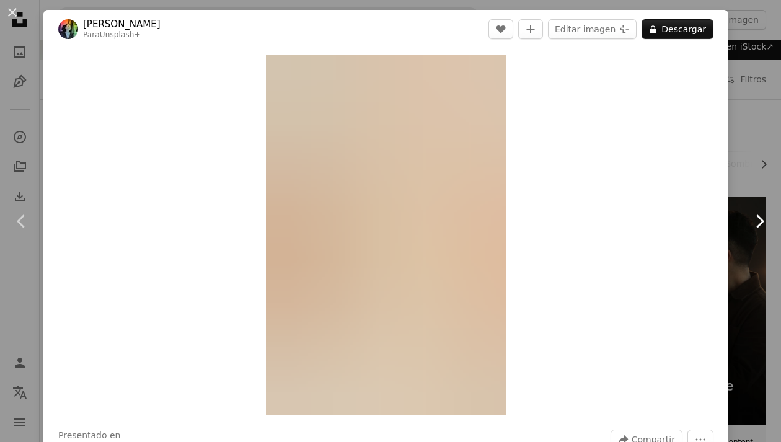
click at [749, 223] on icon "Chevron right" at bounding box center [759, 221] width 20 height 20
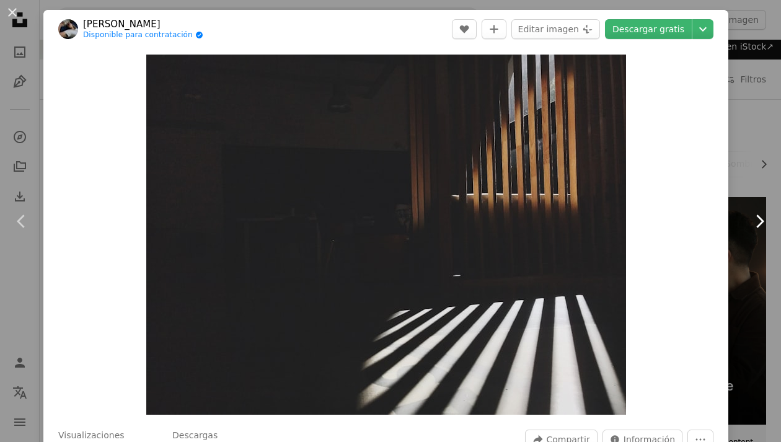
click at [749, 221] on icon "Chevron right" at bounding box center [759, 221] width 20 height 20
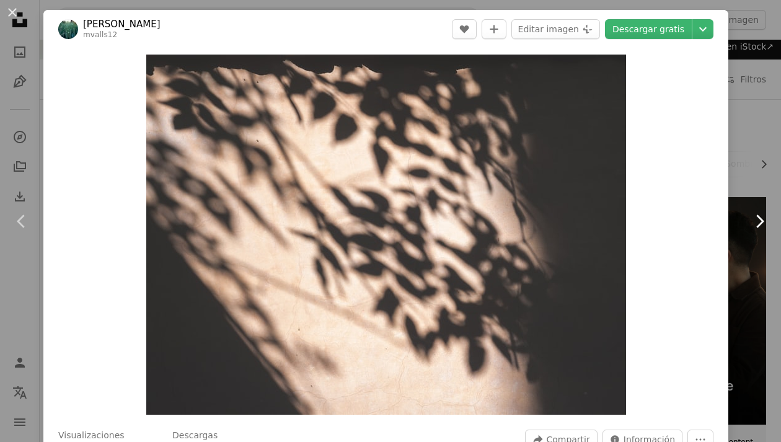
click at [749, 222] on icon "Chevron right" at bounding box center [759, 221] width 20 height 20
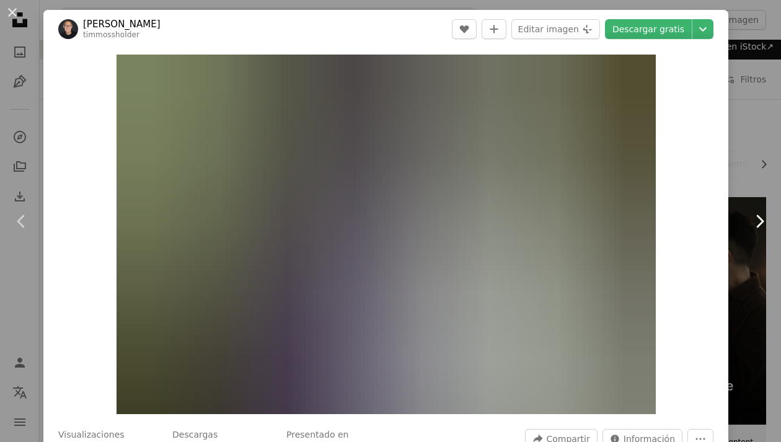
click at [749, 225] on icon "Chevron right" at bounding box center [759, 221] width 20 height 20
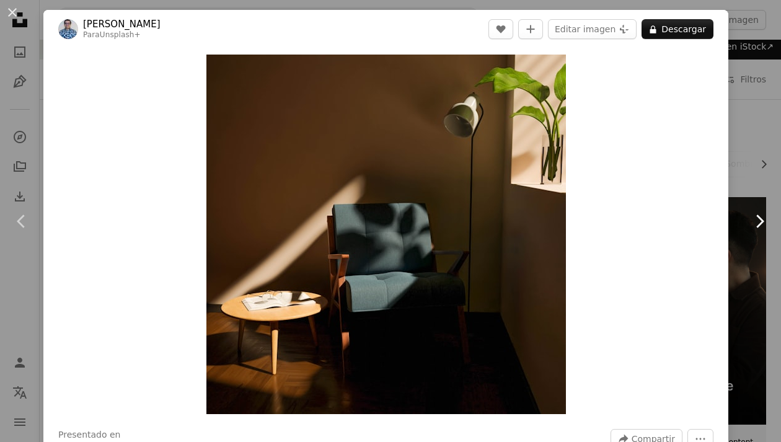
click at [740, 235] on link "Chevron right" at bounding box center [758, 221] width 43 height 119
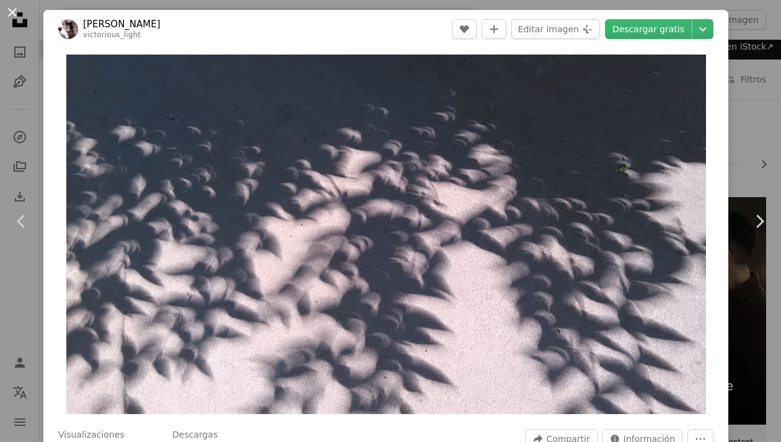
click at [12, 10] on button "An X shape" at bounding box center [12, 12] width 15 height 15
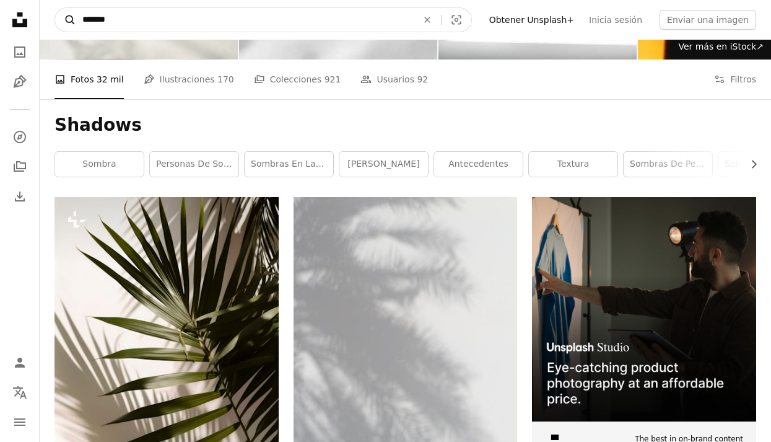
drag, startPoint x: 132, startPoint y: 17, endPoint x: 70, endPoint y: 19, distance: 62.0
click at [70, 19] on form "A magnifying glass ******* An X shape Visual search" at bounding box center [264, 19] width 418 height 25
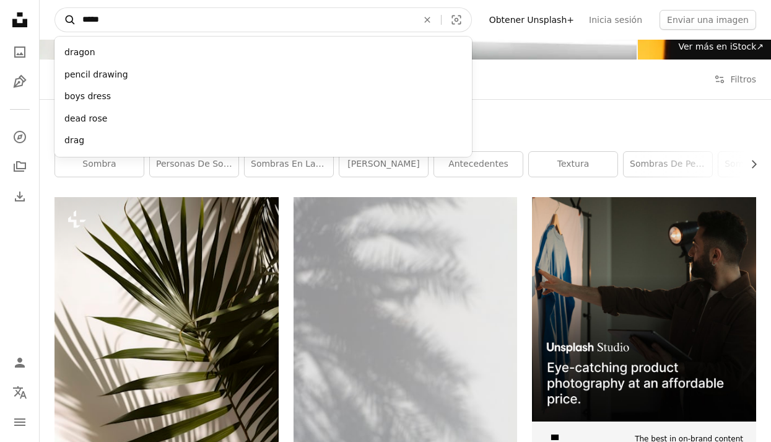
type input "******"
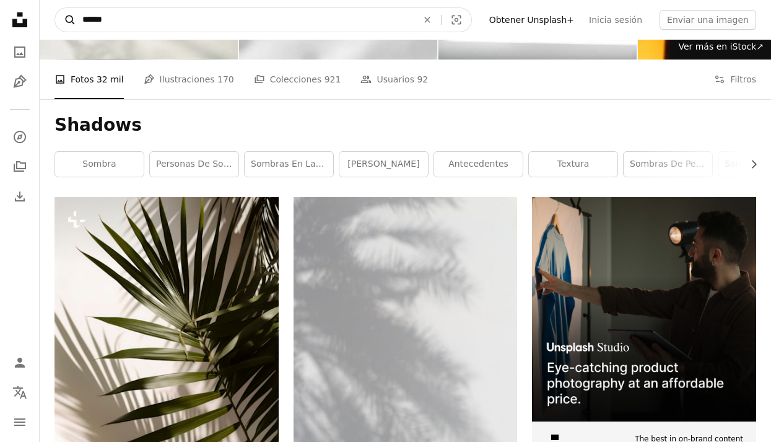
click button "A magnifying glass" at bounding box center [65, 20] width 21 height 24
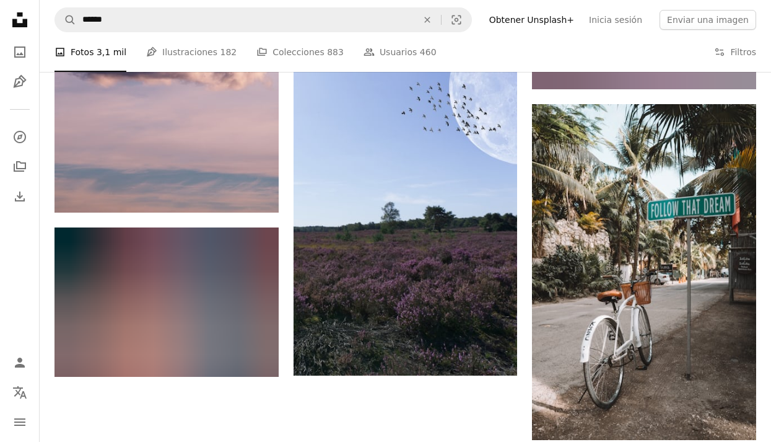
scroll to position [1509, 0]
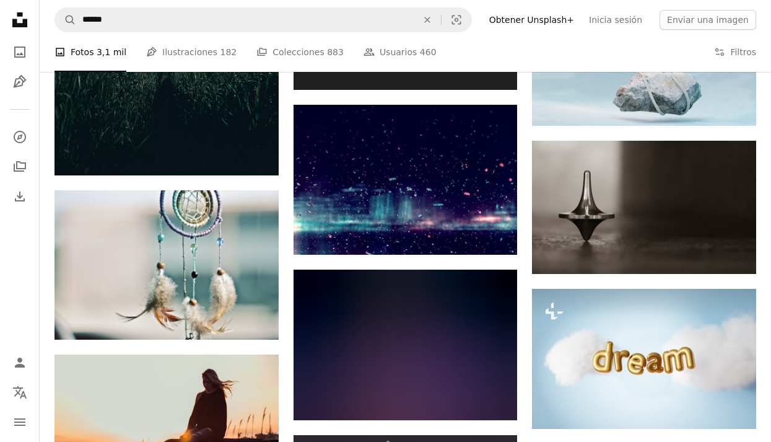
scroll to position [4055, 0]
